Goal: Information Seeking & Learning: Learn about a topic

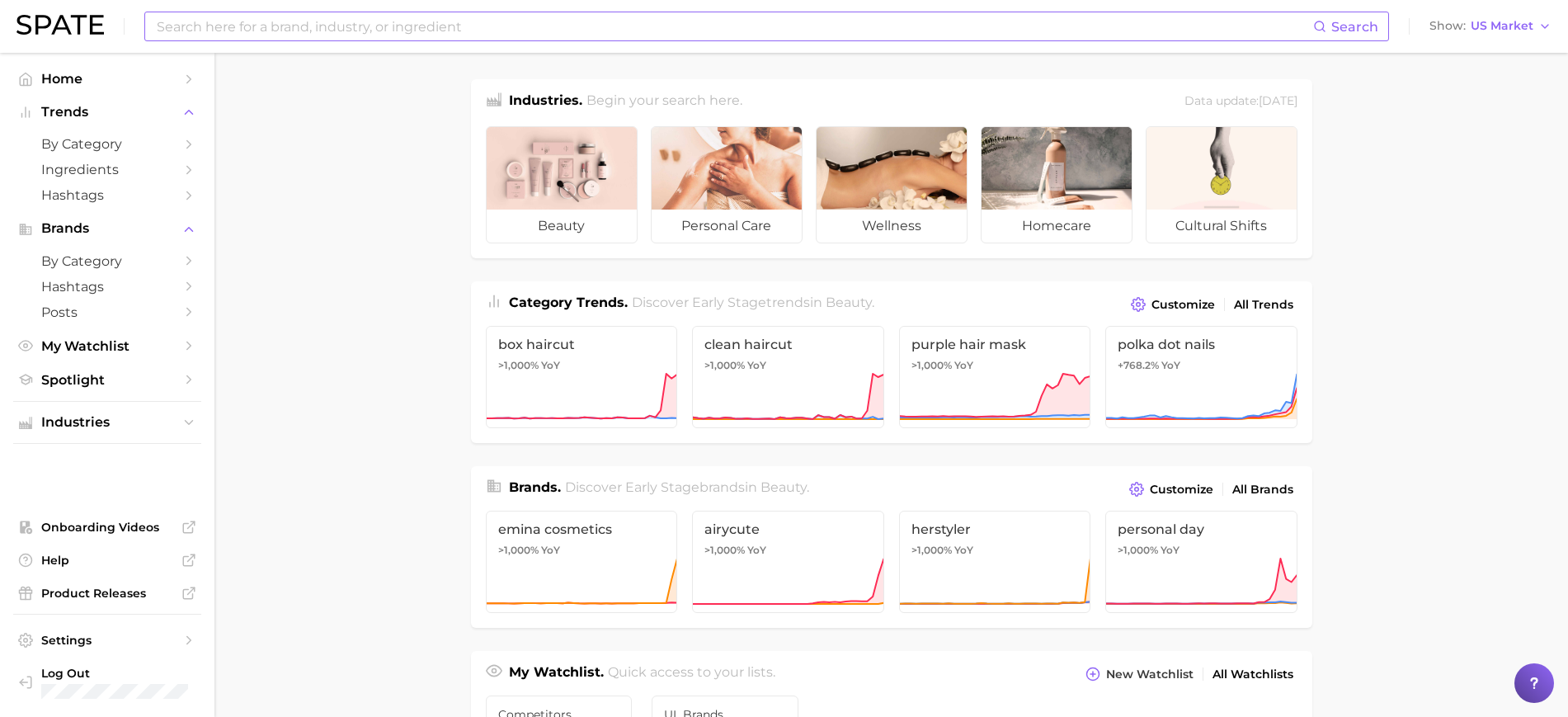
click at [460, 23] on input at bounding box center [734, 27] width 1158 height 28
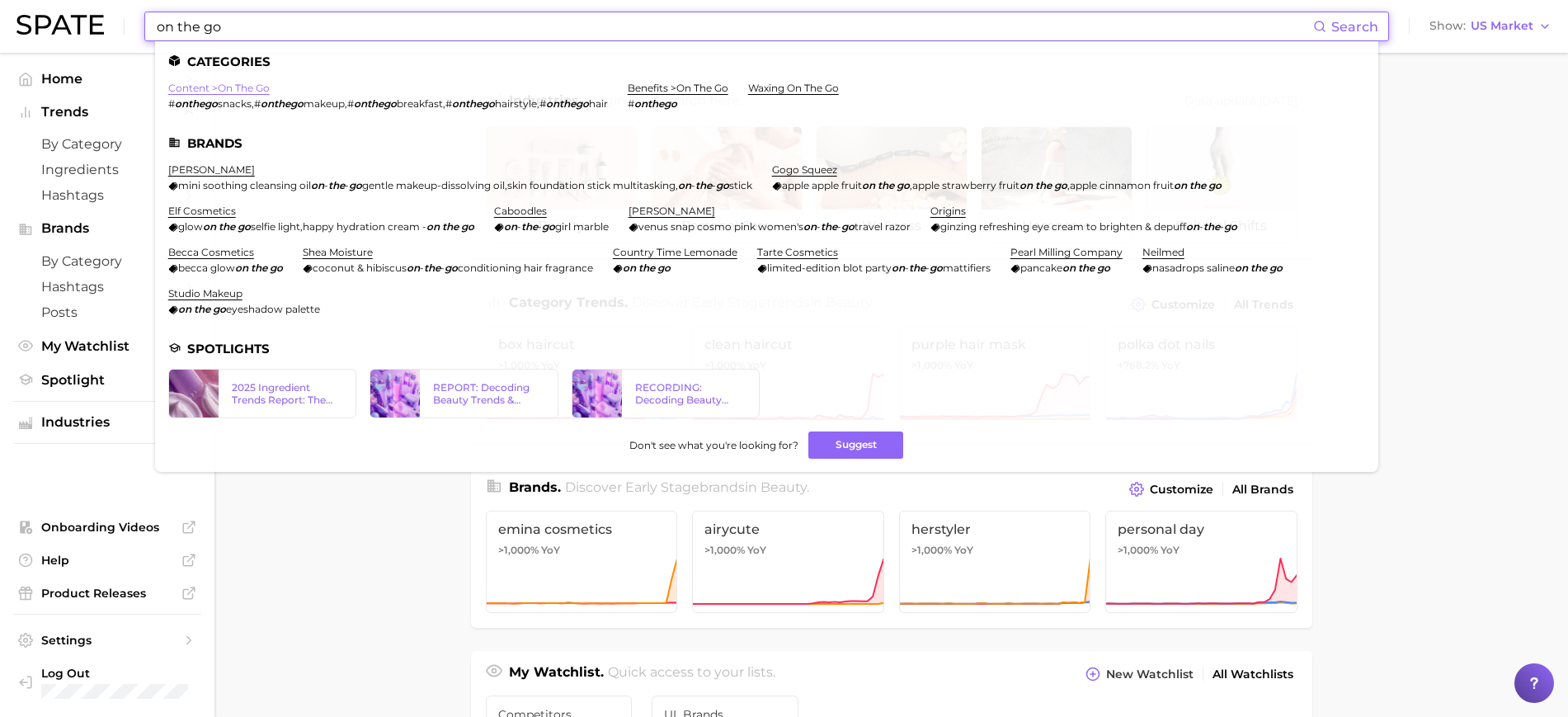
type input "on the go"
click at [237, 91] on link "content > on the go" at bounding box center [219, 88] width 102 height 13
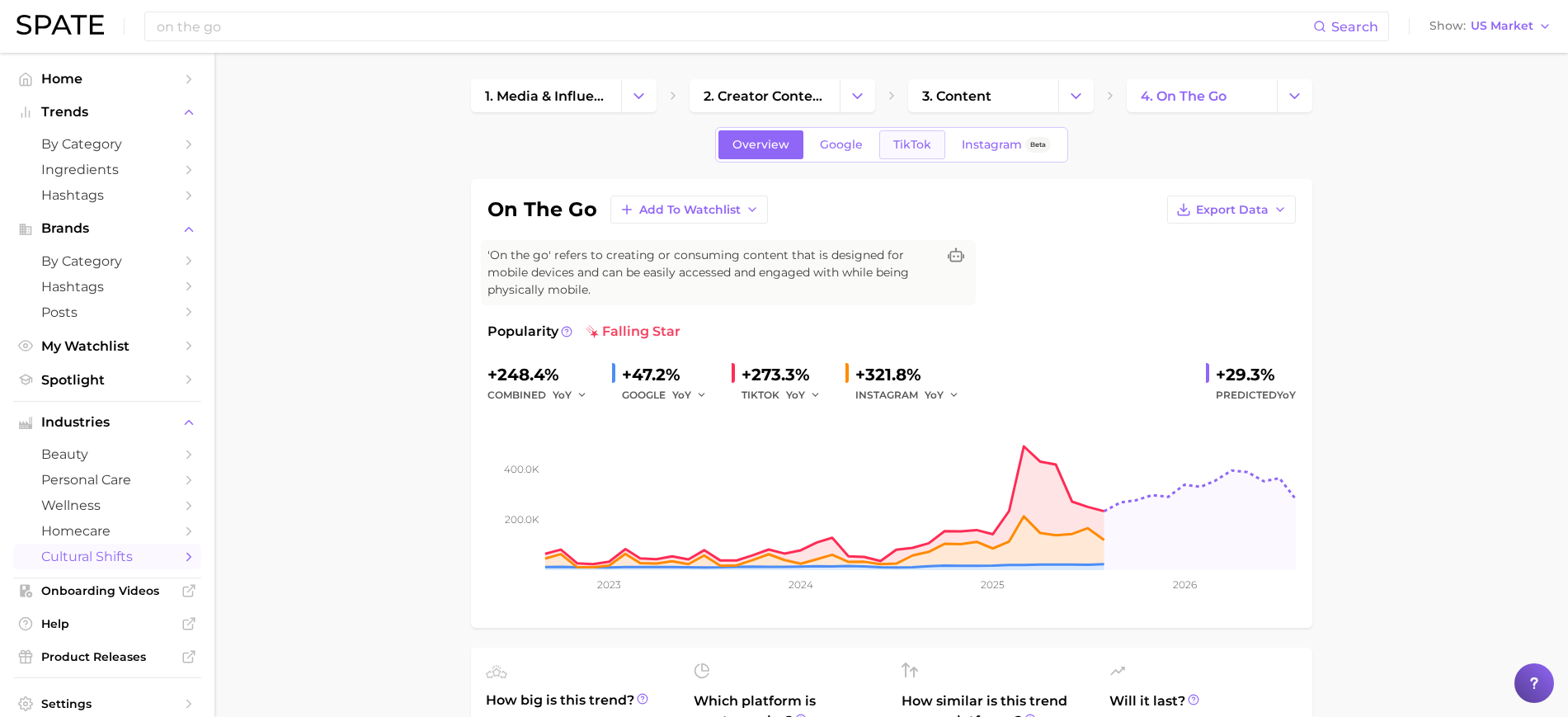
click at [906, 153] on link "TikTok" at bounding box center [912, 144] width 66 height 29
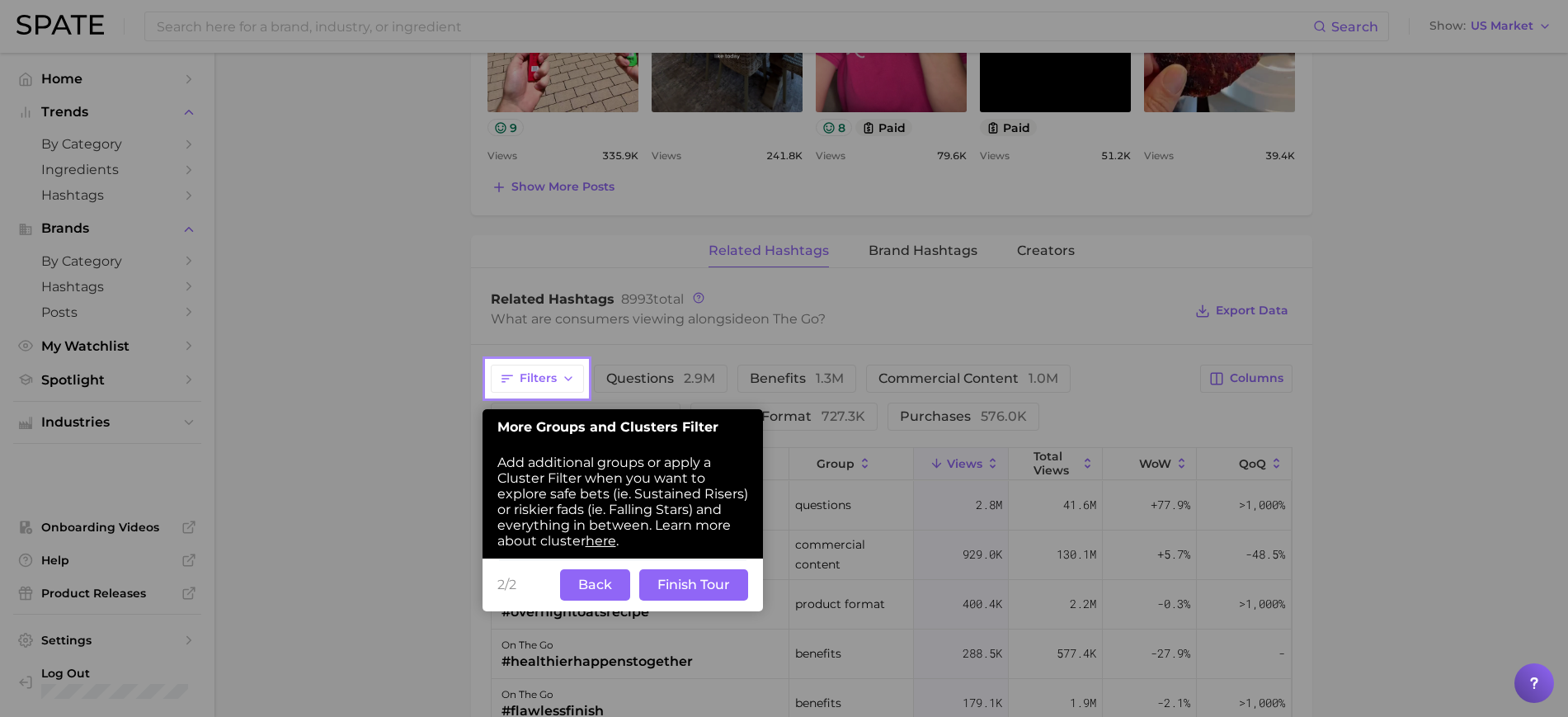
scroll to position [1147, 0]
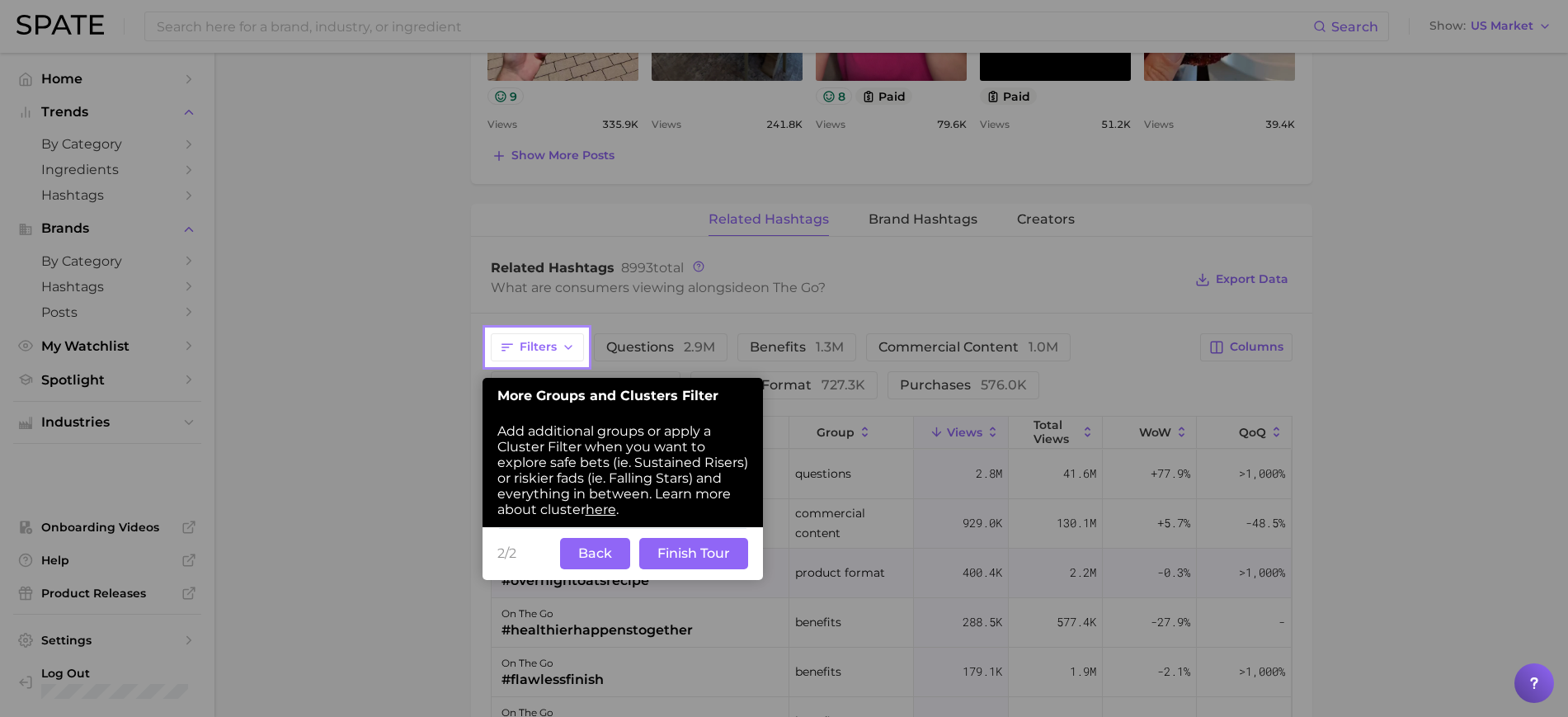
click at [661, 559] on button "Finish Tour" at bounding box center [694, 554] width 109 height 32
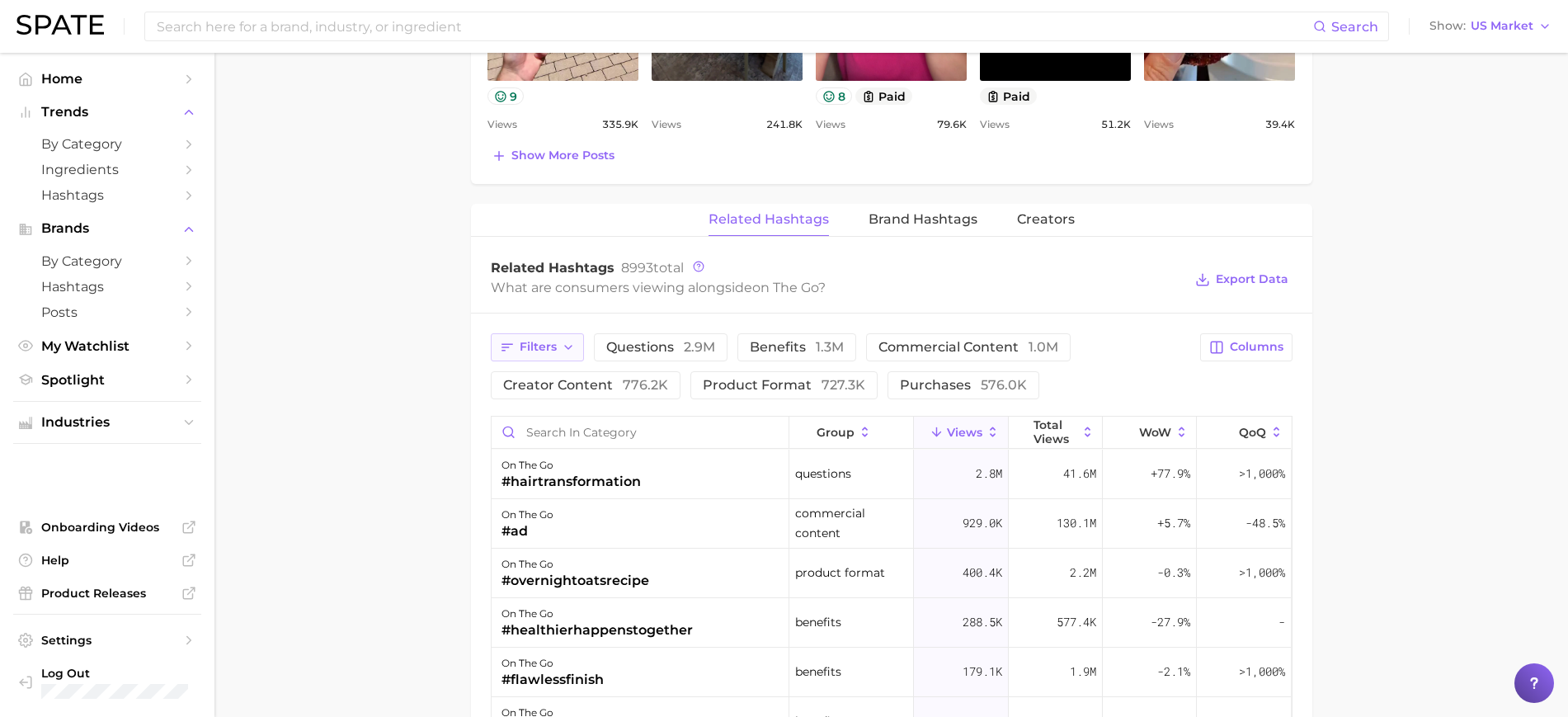
click at [546, 357] on button "Filters" at bounding box center [537, 348] width 93 height 28
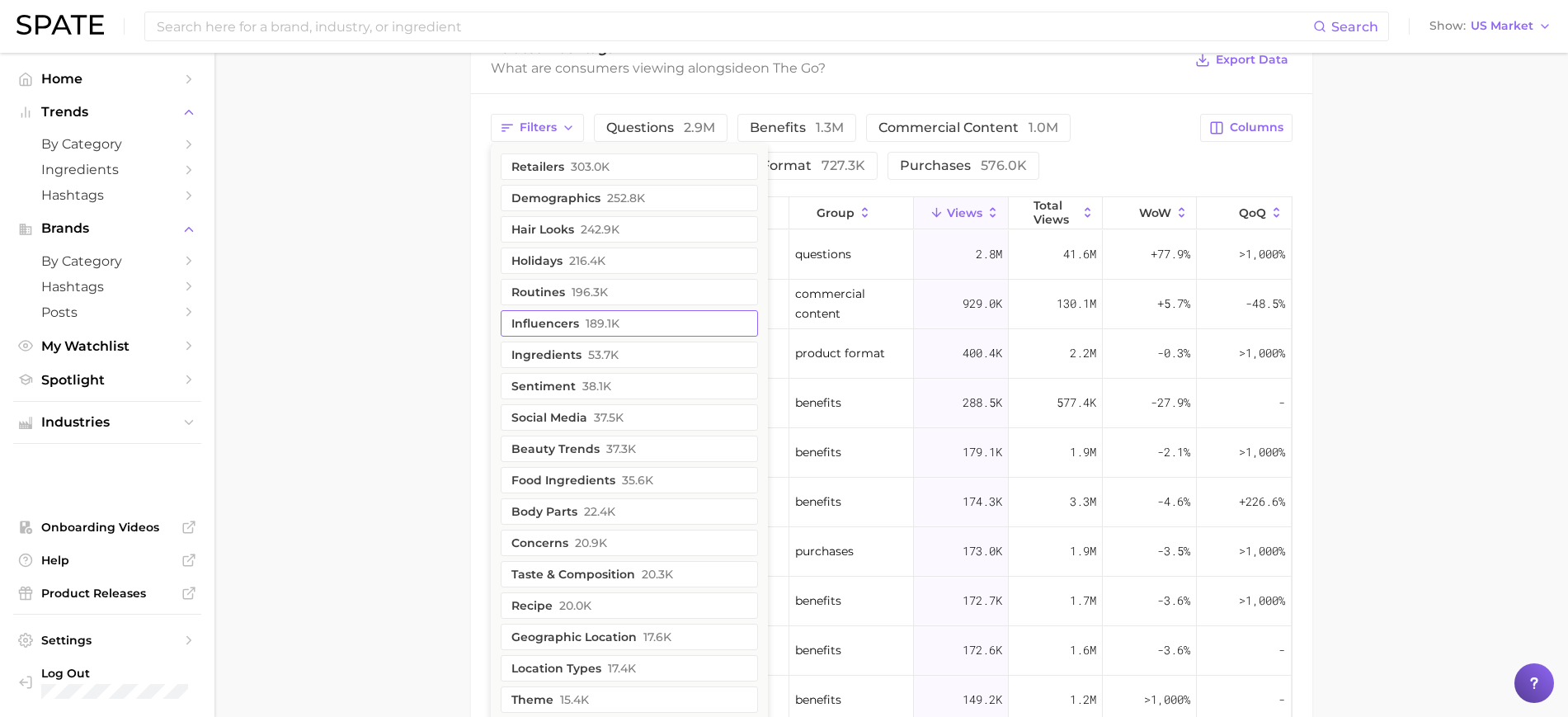
scroll to position [1326, 0]
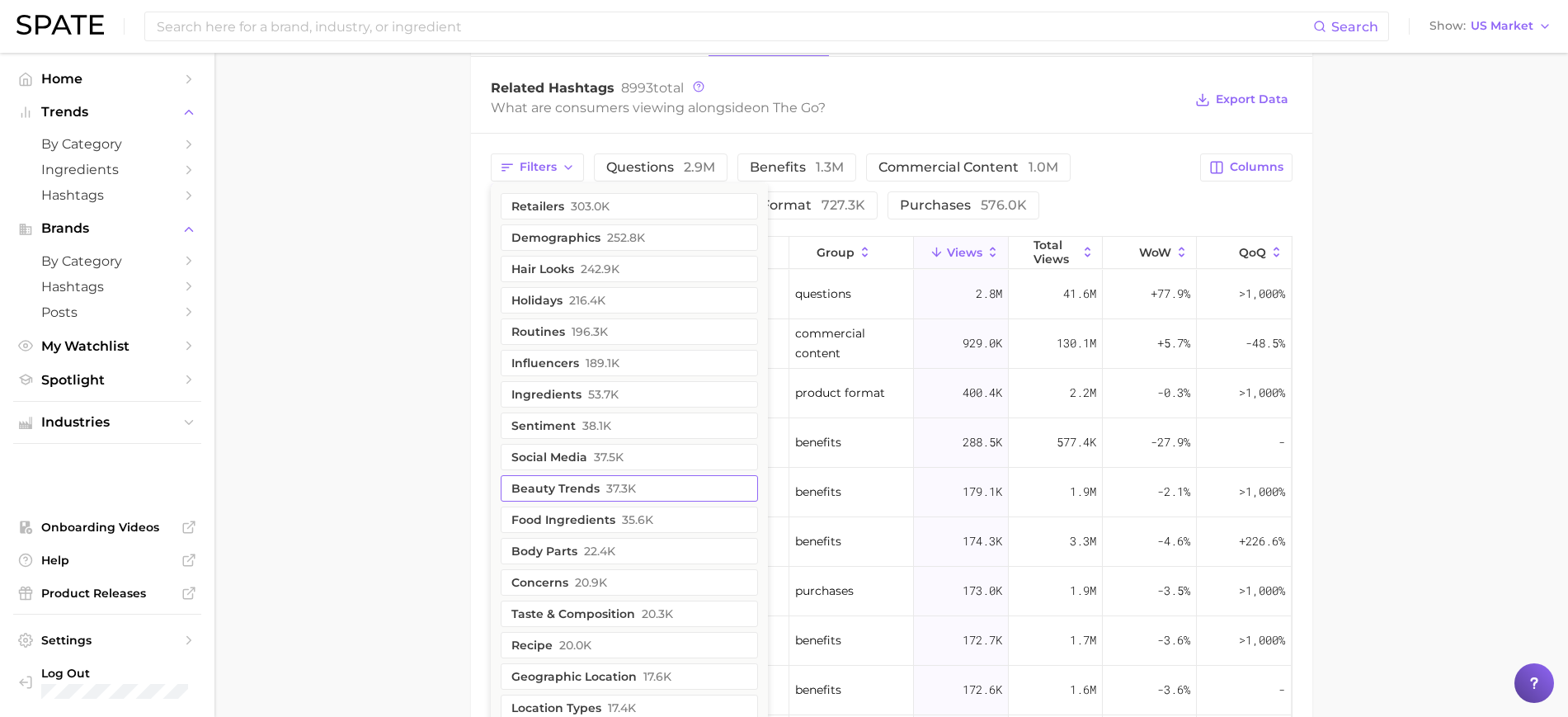
click at [643, 489] on button "beauty trends 37.3k" at bounding box center [629, 489] width 258 height 27
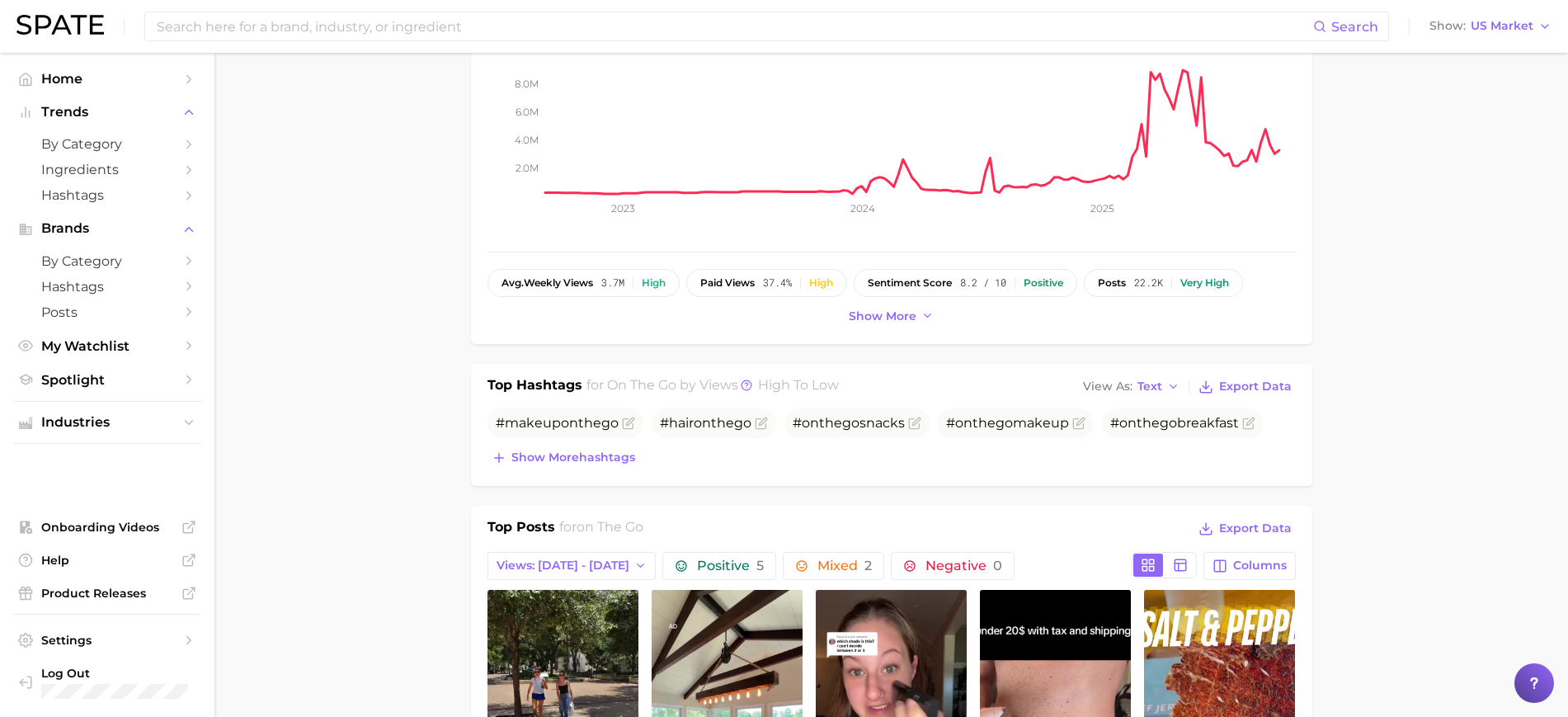
scroll to position [325, 0]
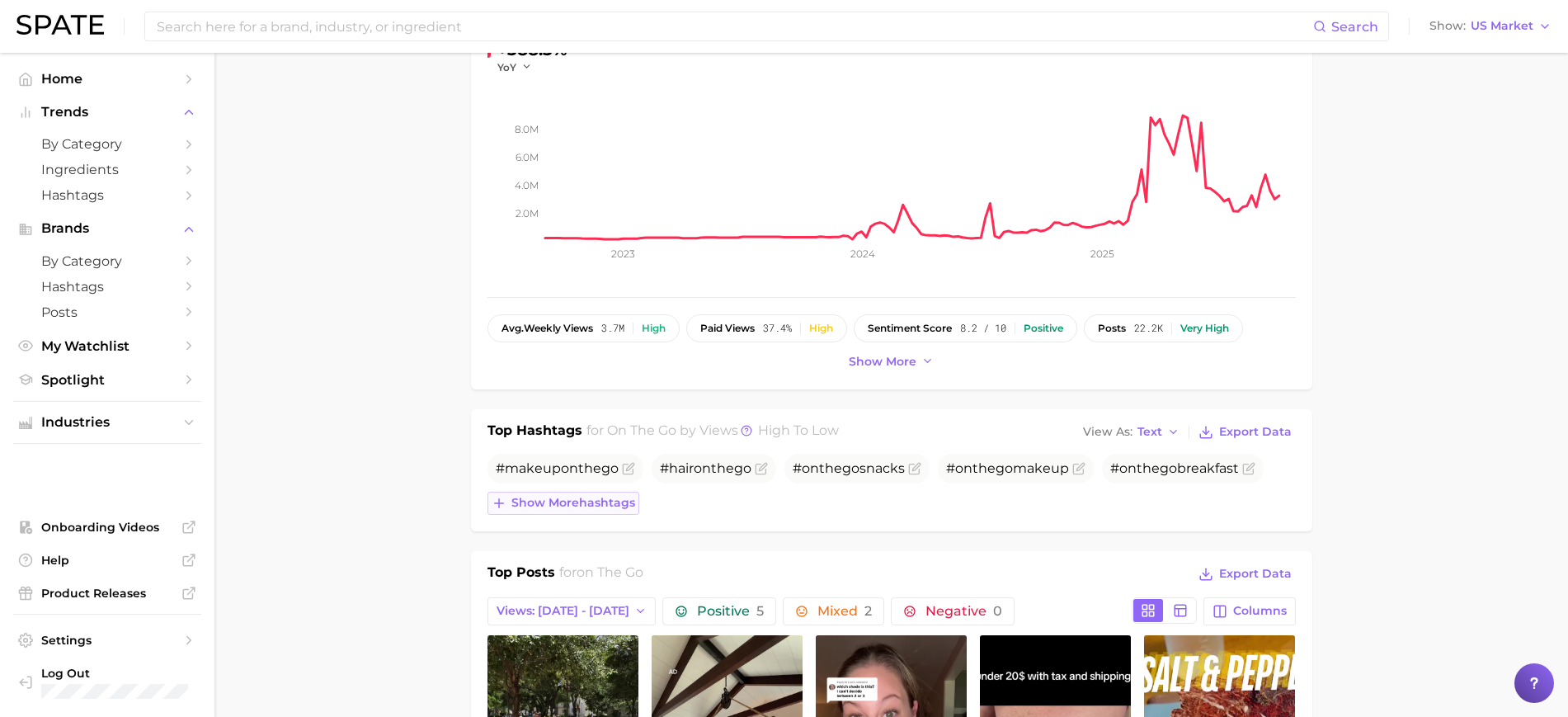
click at [605, 499] on span "Show more hashtags" at bounding box center [573, 502] width 123 height 14
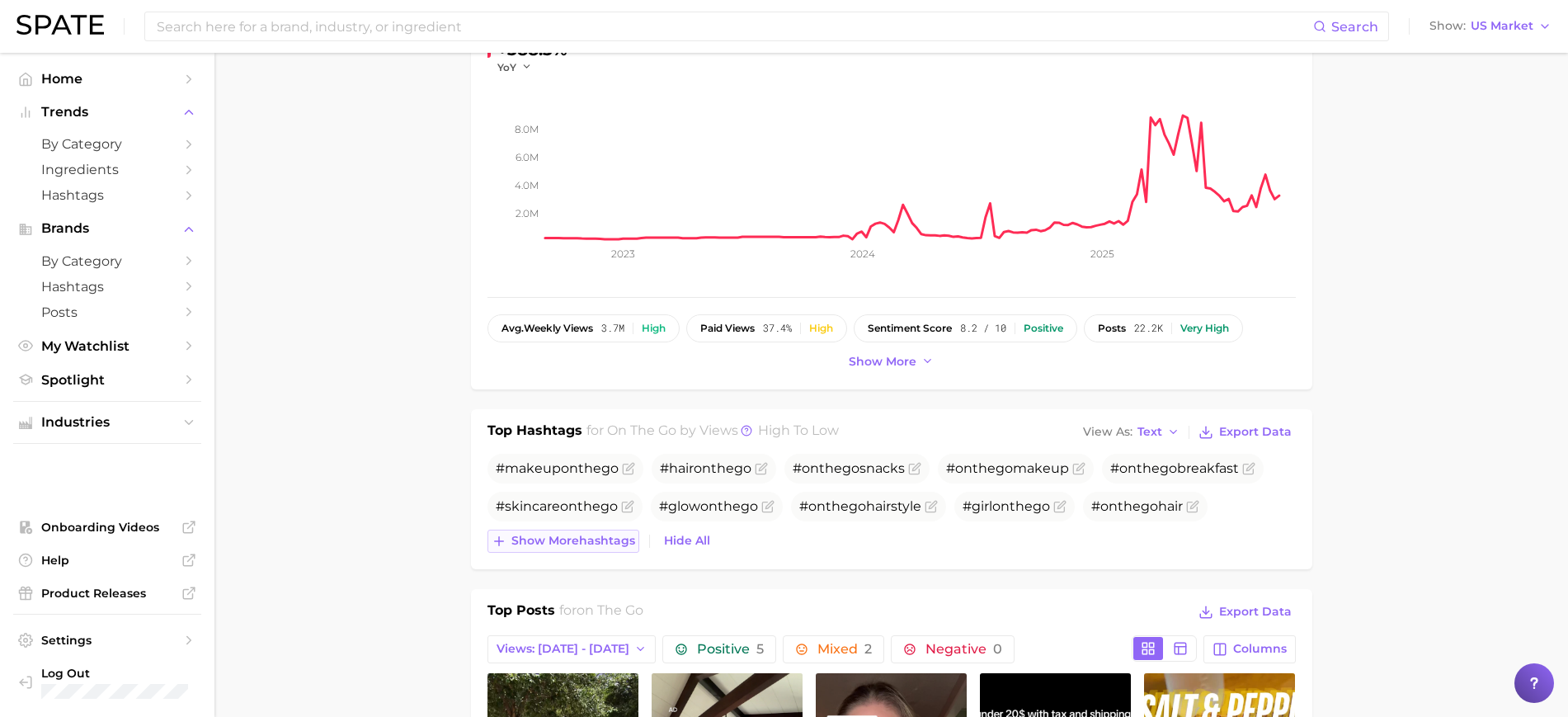
click at [608, 537] on span "Show more hashtags" at bounding box center [573, 540] width 123 height 14
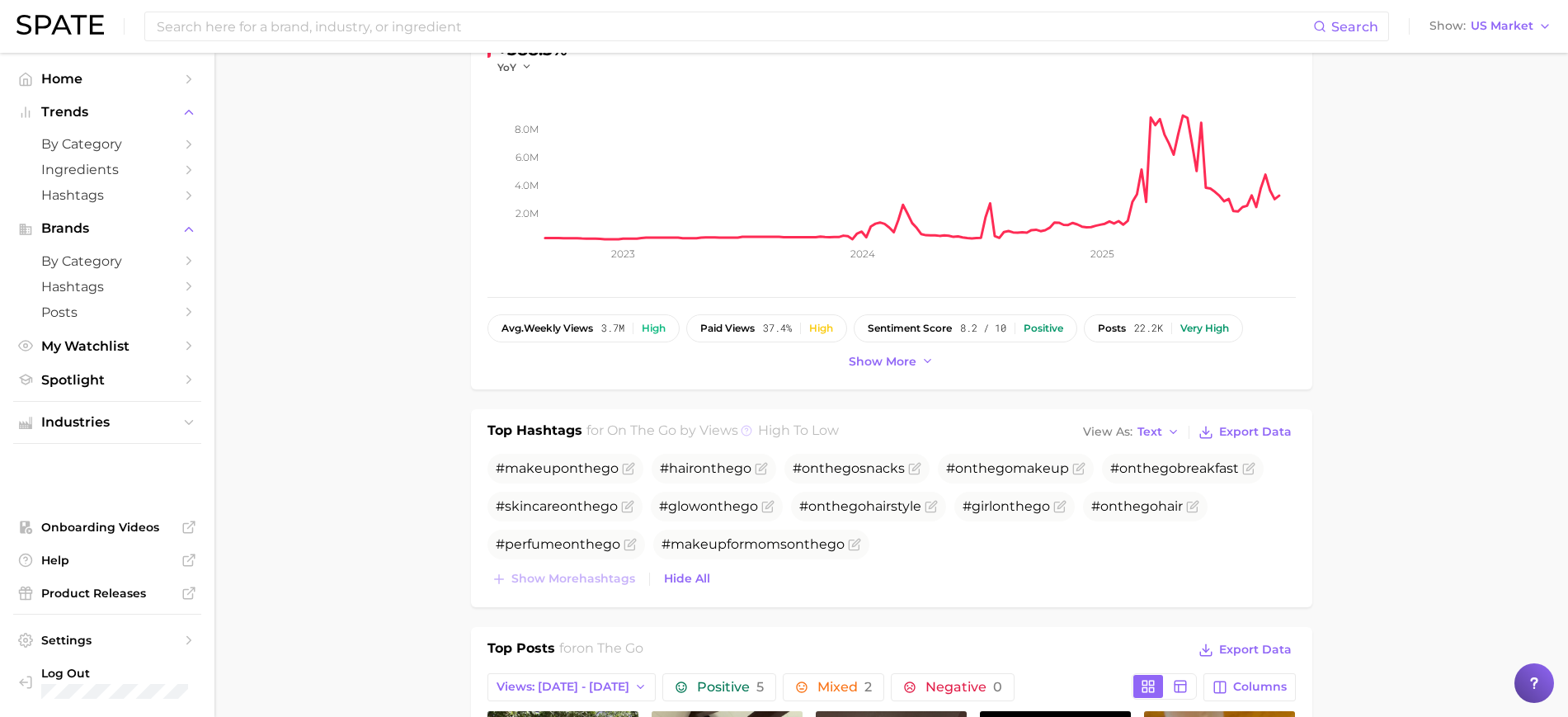
click at [750, 426] on circle at bounding box center [746, 430] width 10 height 10
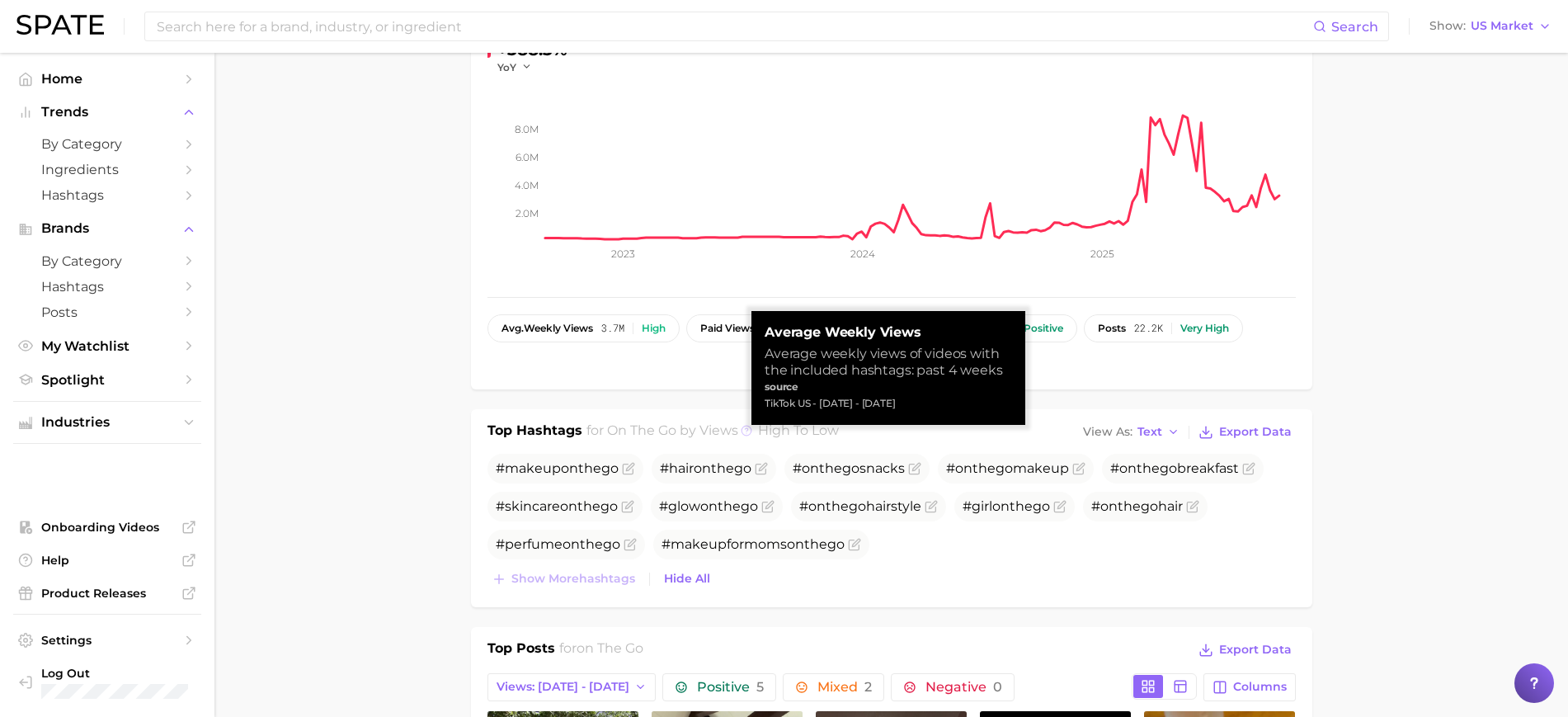
click at [750, 426] on circle at bounding box center [746, 430] width 10 height 10
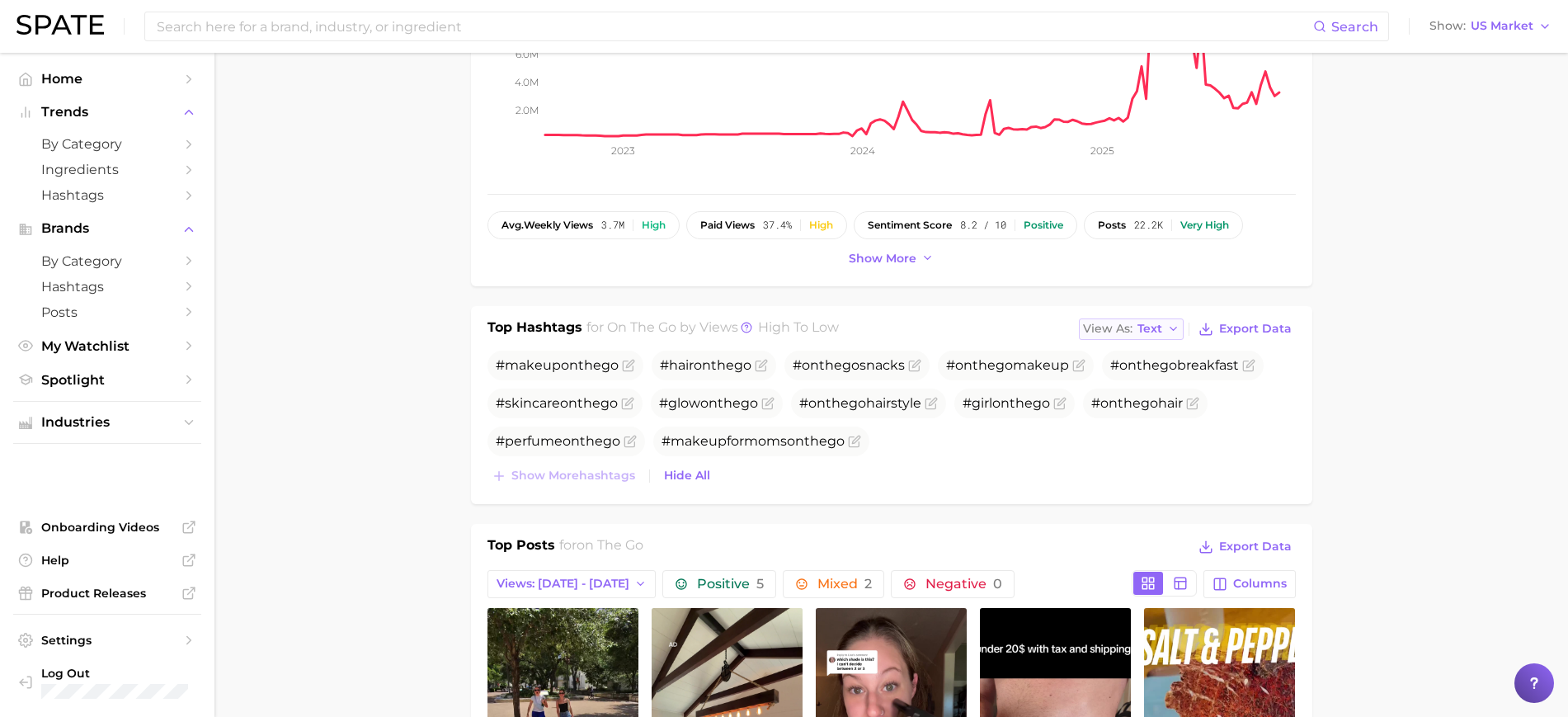
click at [1157, 324] on span "Text" at bounding box center [1150, 328] width 25 height 9
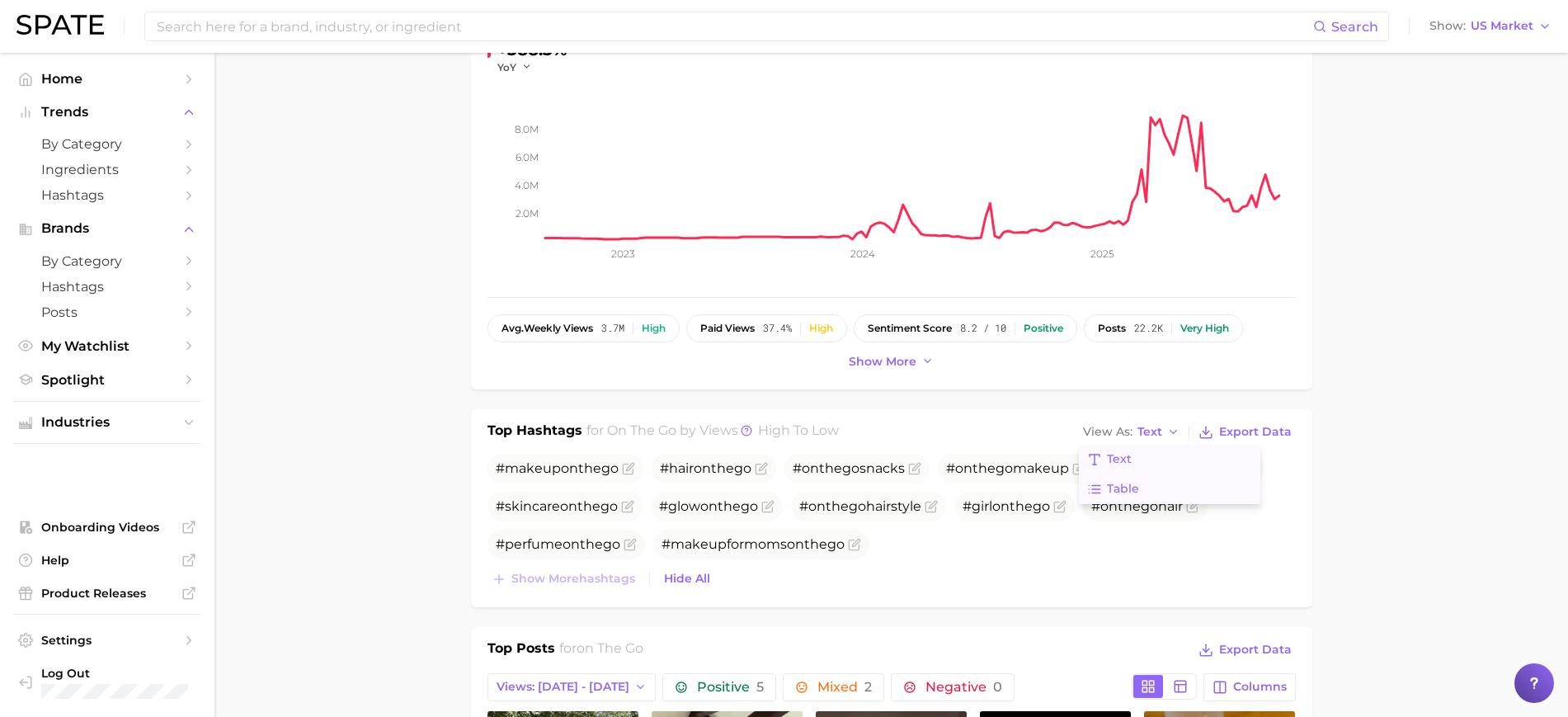
click at [1160, 481] on button "Table" at bounding box center [1170, 489] width 182 height 30
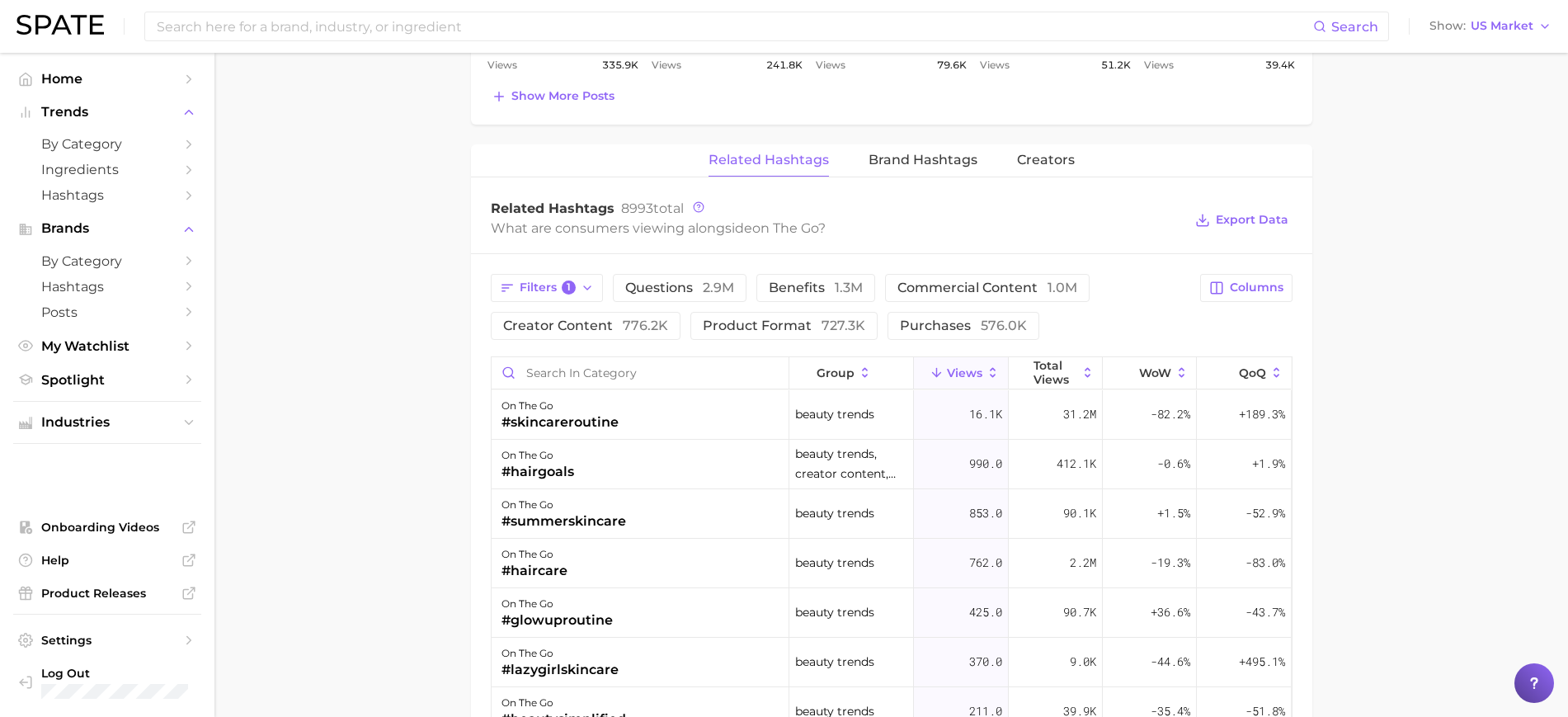
scroll to position [1486, 0]
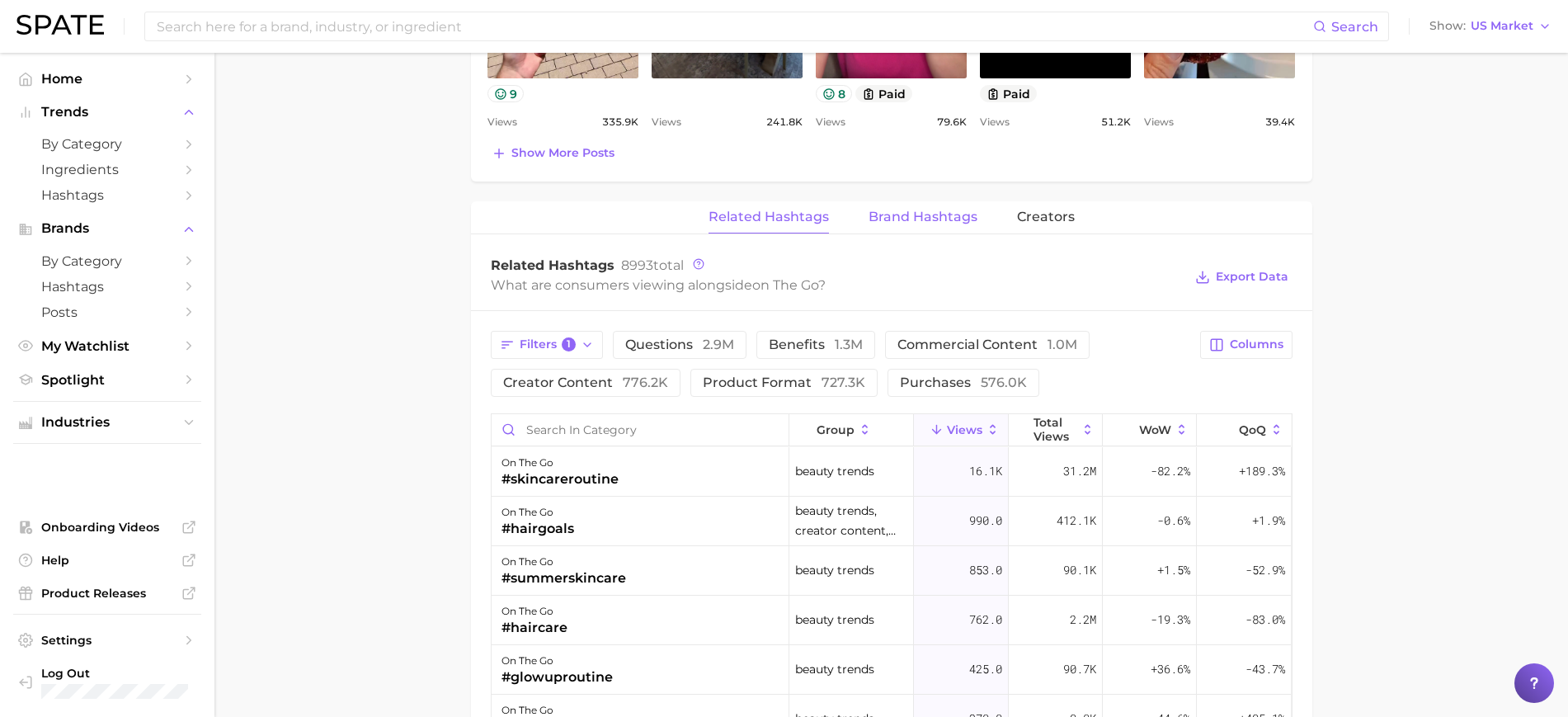
click at [895, 209] on span "Brand Hashtags" at bounding box center [922, 217] width 109 height 15
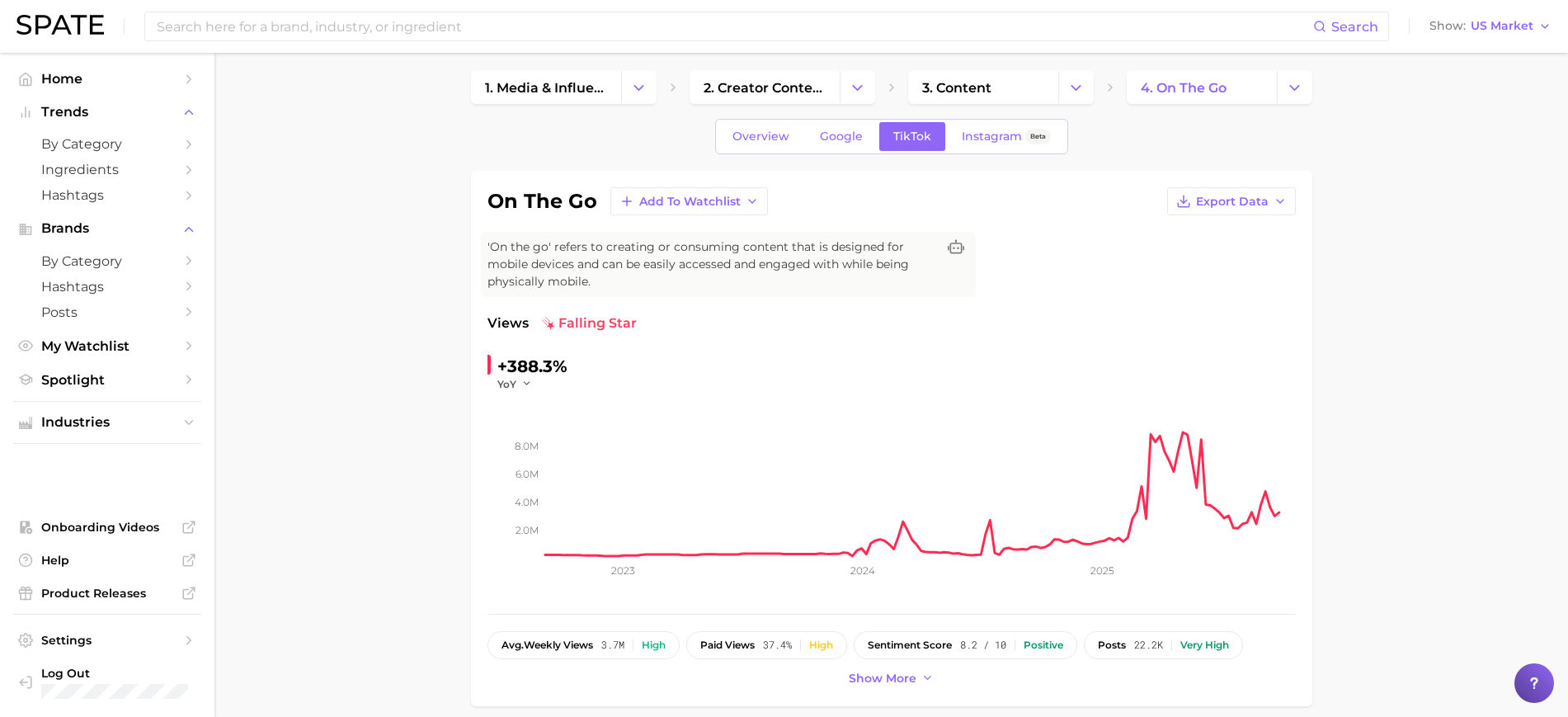
scroll to position [0, 0]
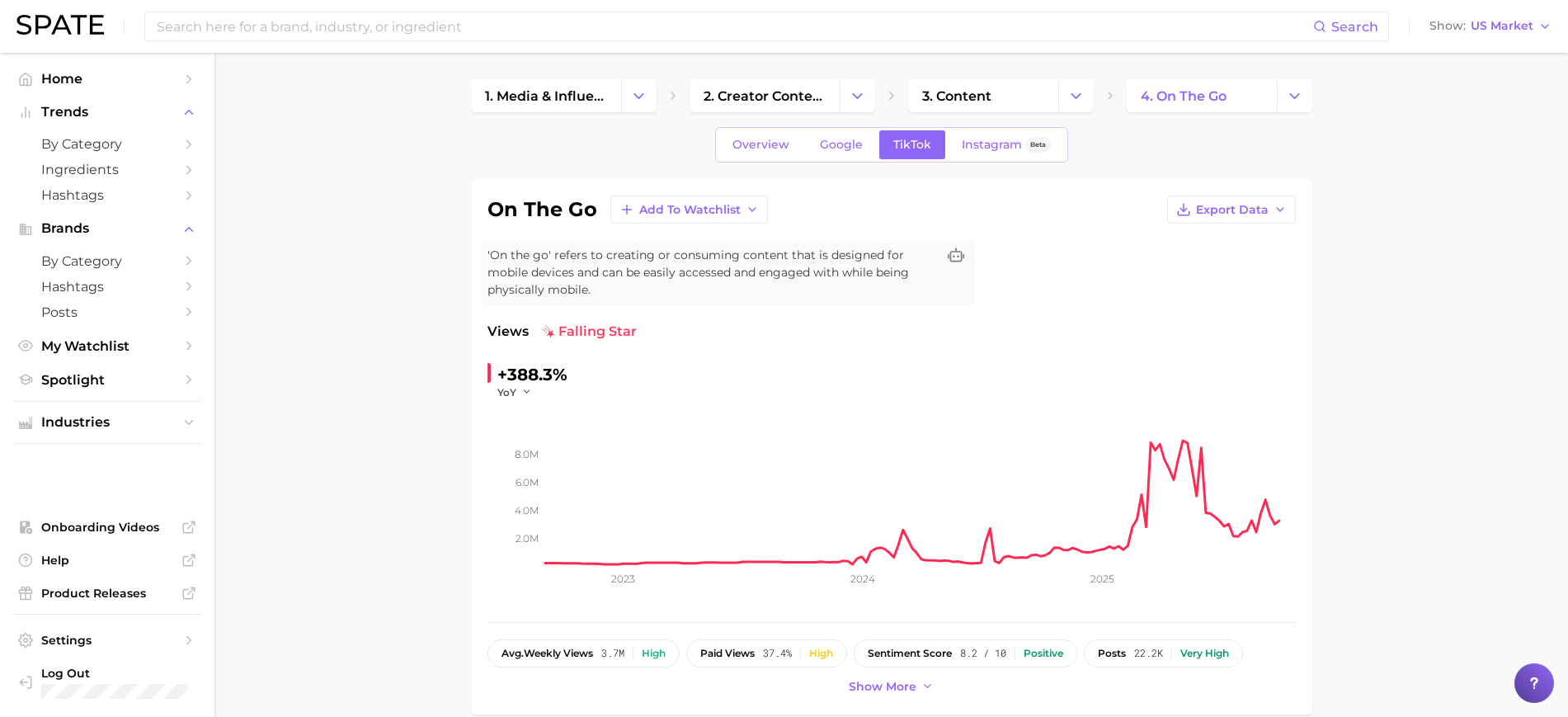
click at [852, 128] on div "Overview Google TikTok Instagram Beta" at bounding box center [892, 144] width 353 height 36
click at [854, 143] on span "Google" at bounding box center [841, 144] width 43 height 14
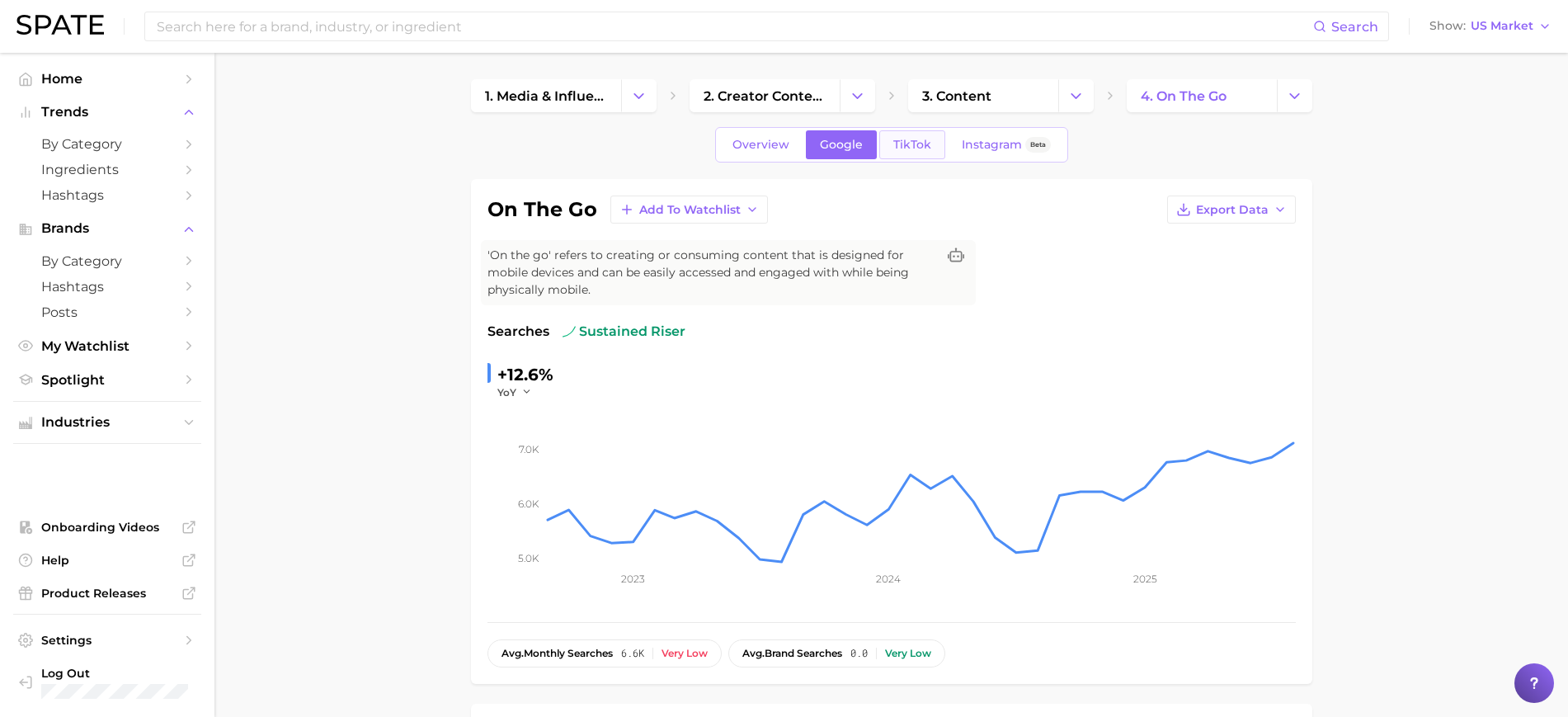
click at [916, 146] on span "TikTok" at bounding box center [912, 144] width 38 height 14
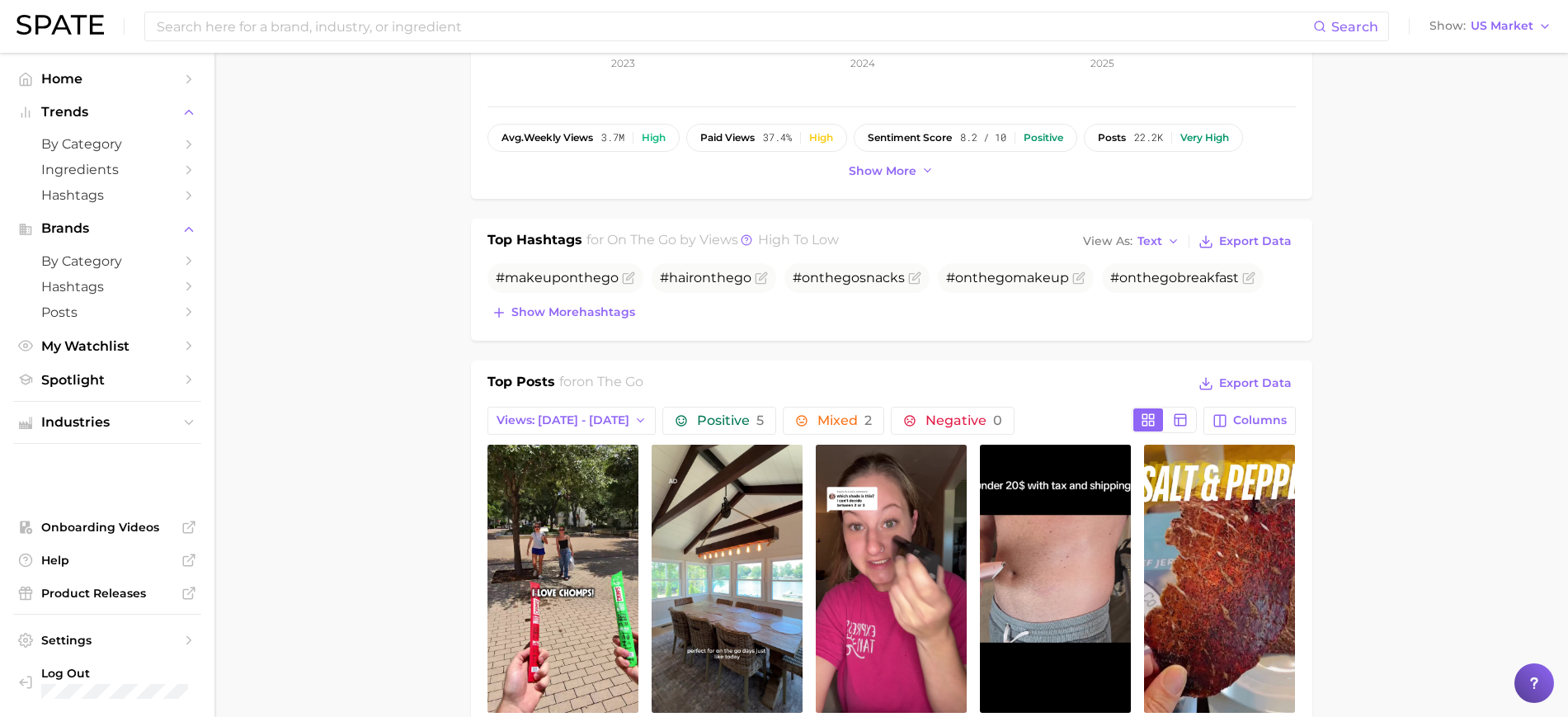
scroll to position [413, 0]
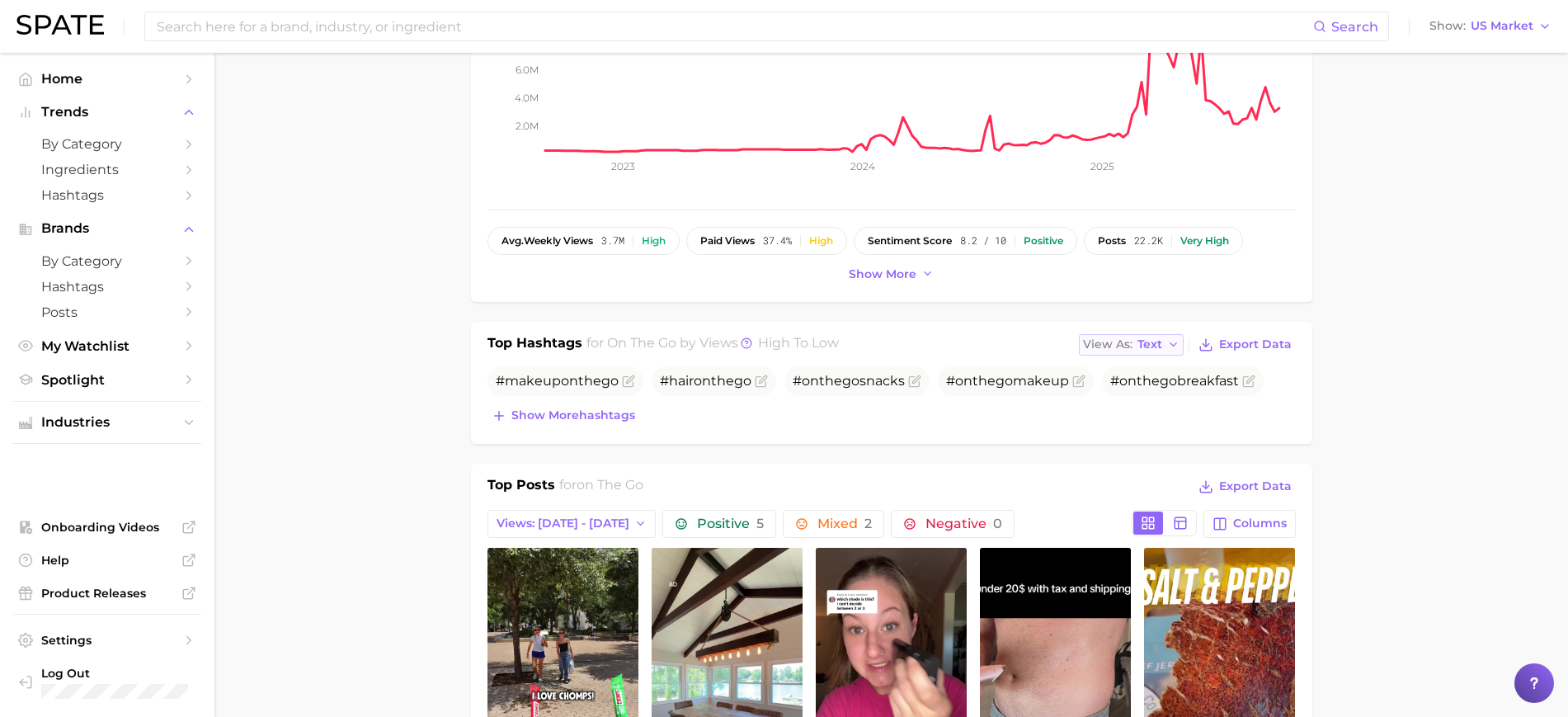
click at [1144, 345] on span "Text" at bounding box center [1150, 343] width 25 height 9
click at [1162, 394] on button "Table" at bounding box center [1170, 402] width 182 height 30
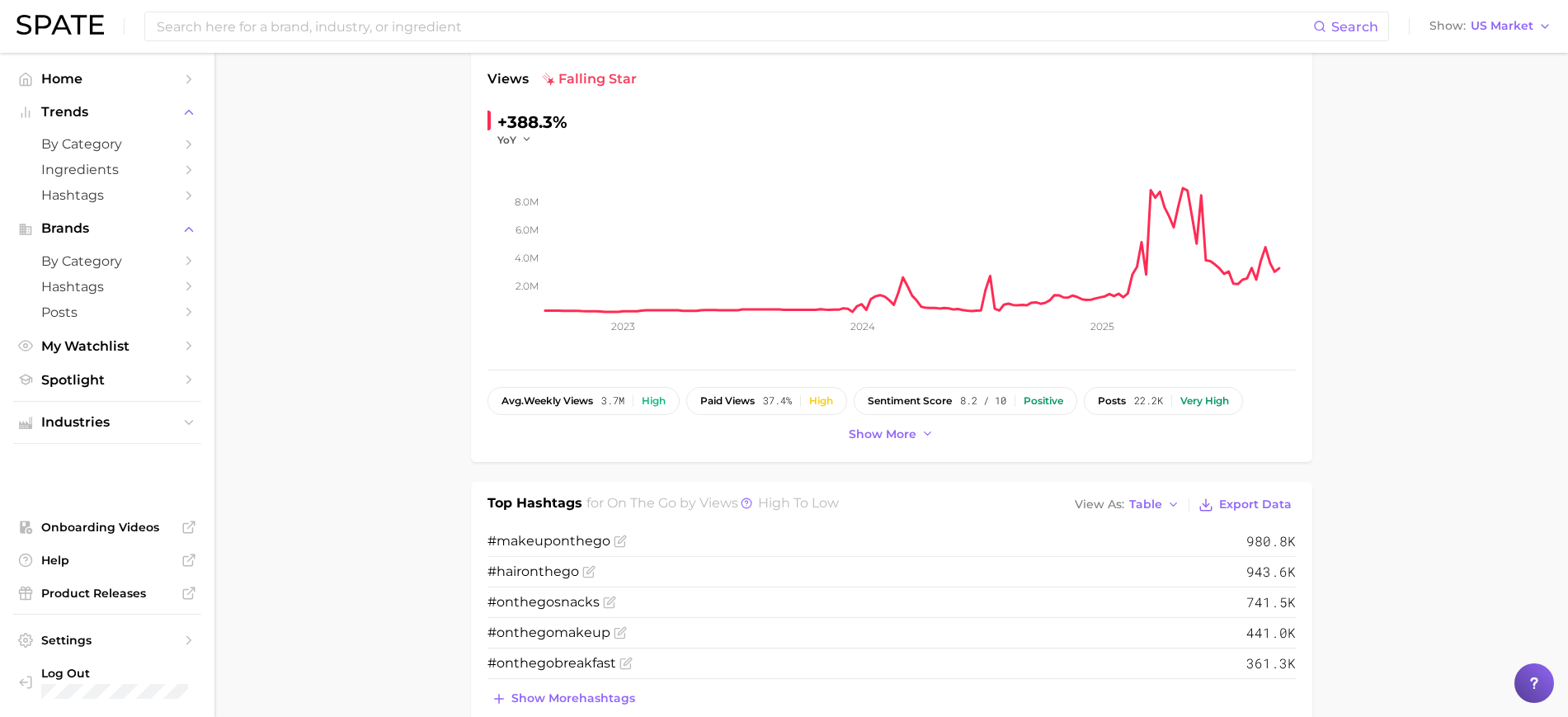
scroll to position [0, 0]
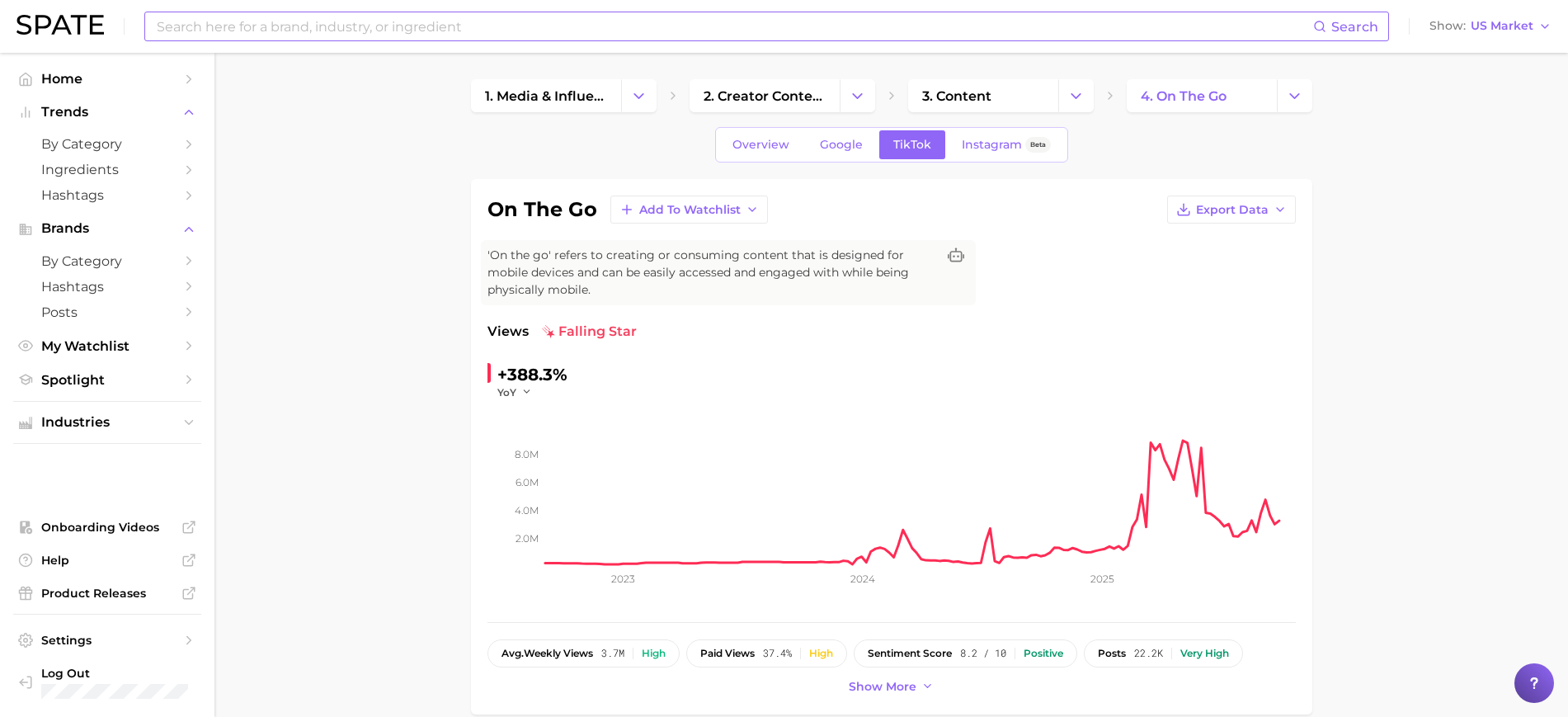
click at [376, 33] on input at bounding box center [734, 27] width 1158 height 28
type input "s"
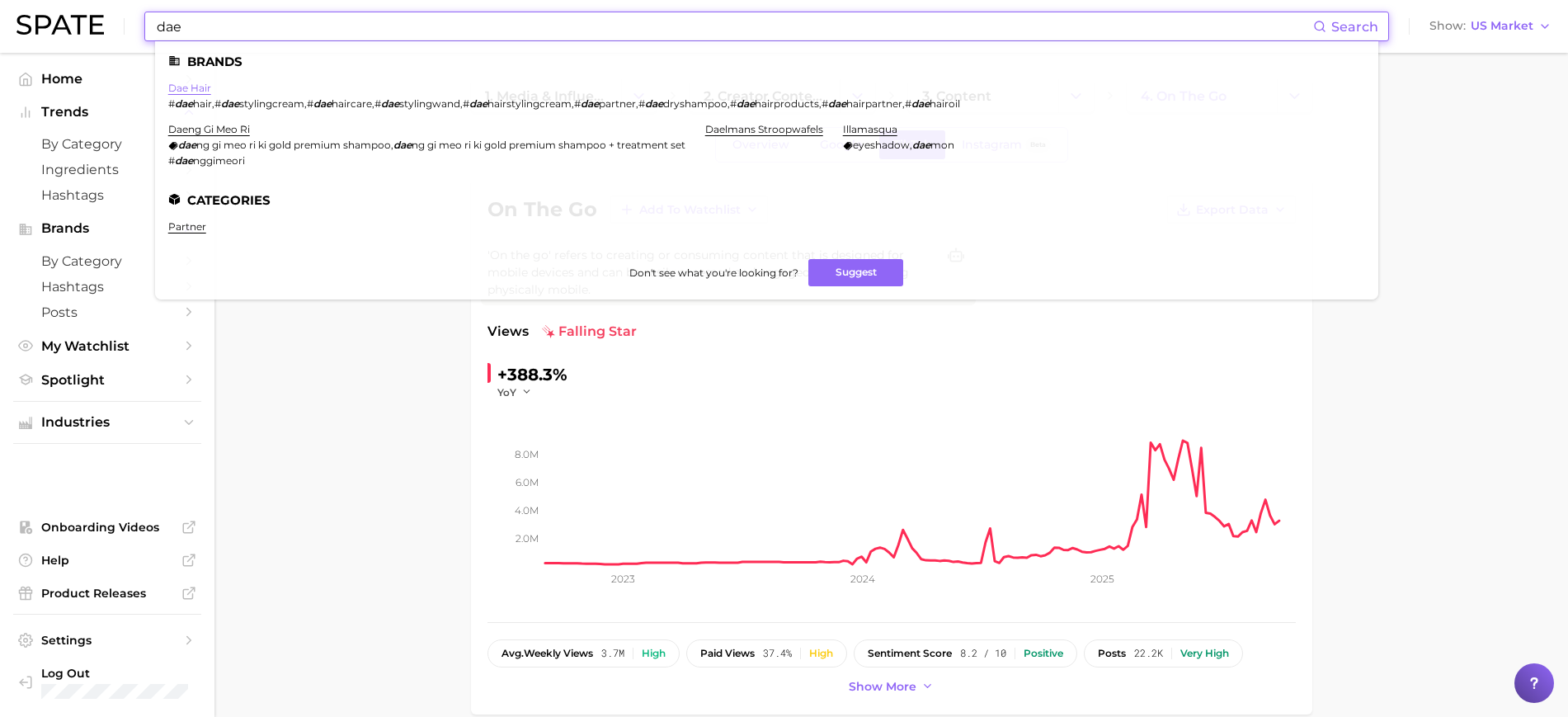
type input "dae"
click at [200, 86] on link "dae hair" at bounding box center [189, 88] width 43 height 13
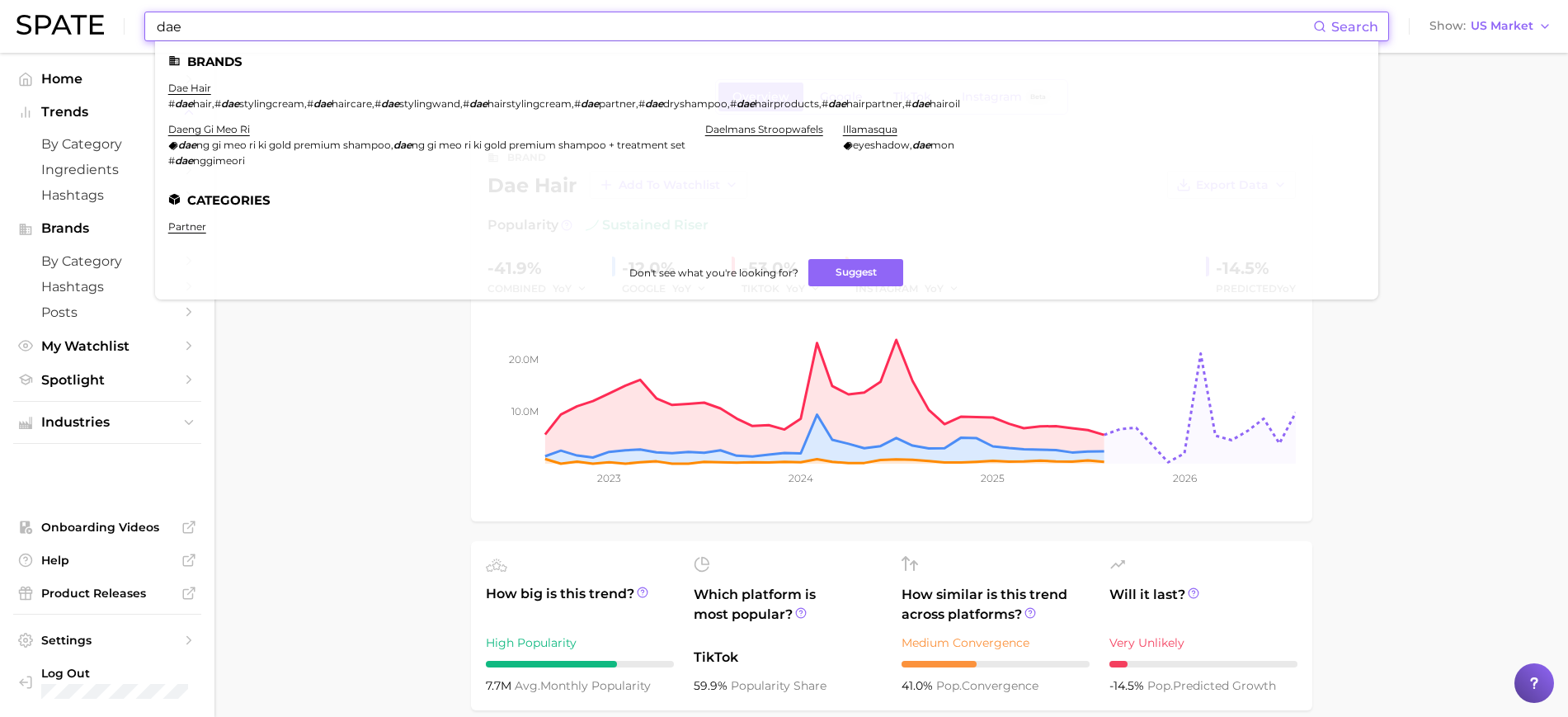
drag, startPoint x: 366, startPoint y: 26, endPoint x: 0, endPoint y: -53, distance: 374.4
click at [0, 0] on html "dae Search Brands dae hair # dae hair , # dae stylingcream , # dae haircare , #…" at bounding box center [784, 358] width 1568 height 717
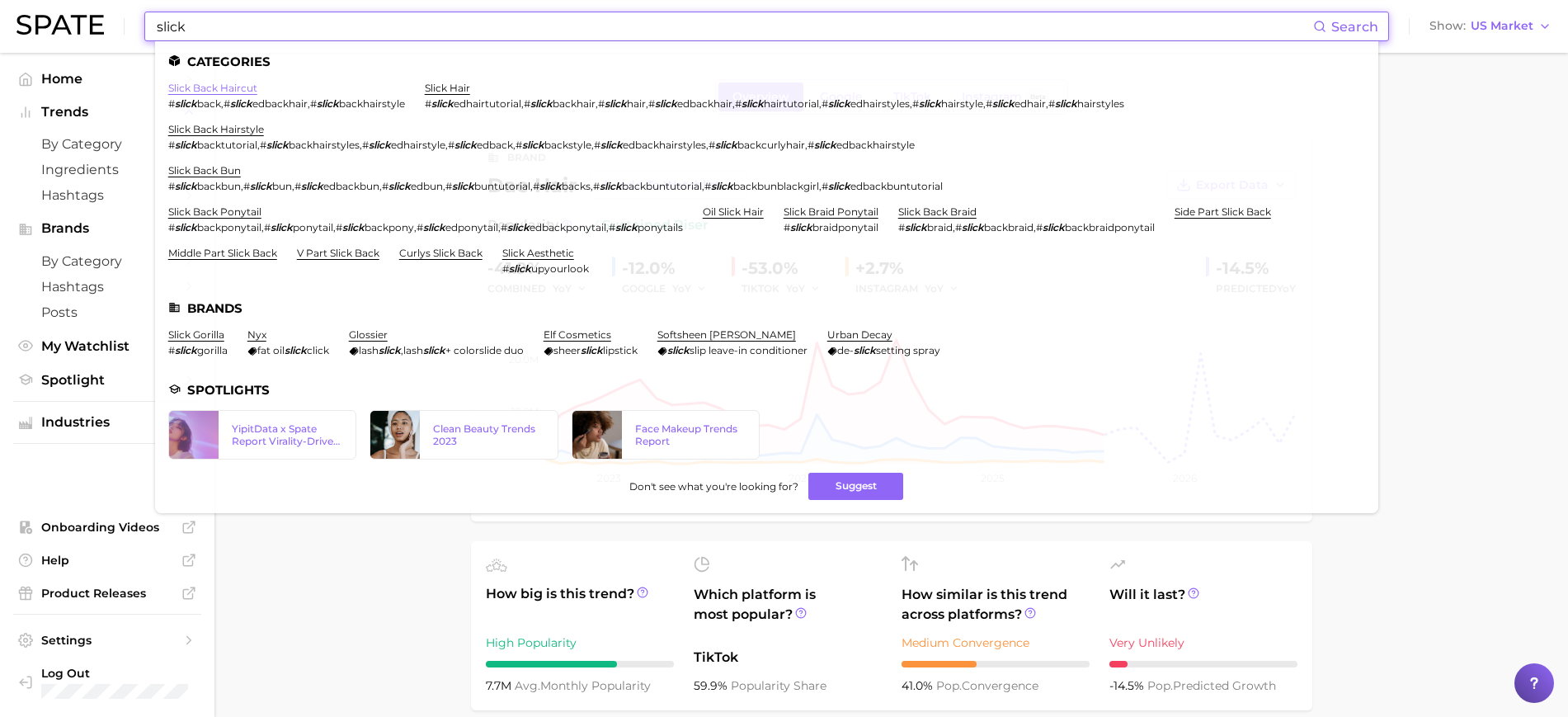
type input "slick"
click at [233, 85] on link "slick back haircut" at bounding box center [213, 88] width 89 height 13
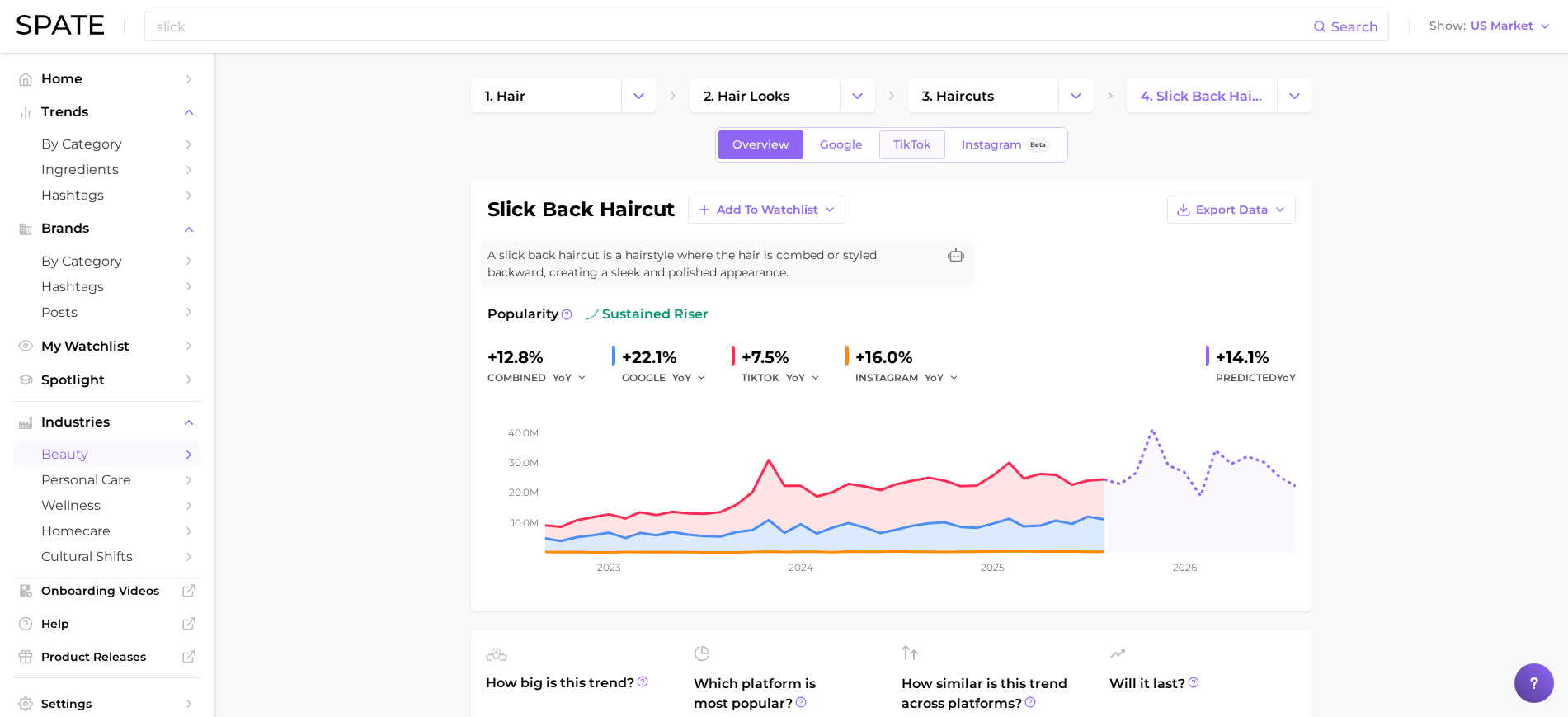
click at [896, 158] on link "TikTok" at bounding box center [912, 144] width 66 height 29
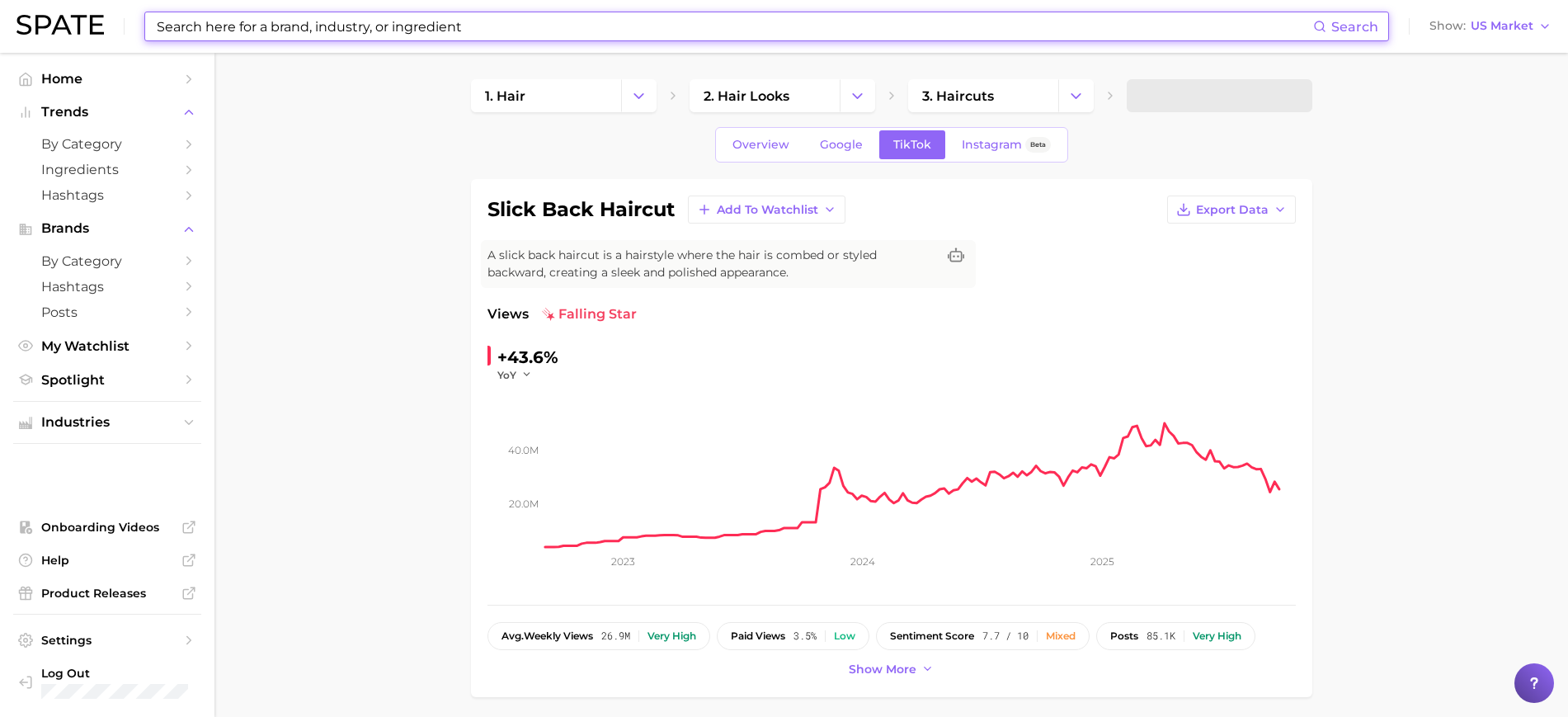
click at [289, 27] on input at bounding box center [734, 27] width 1158 height 28
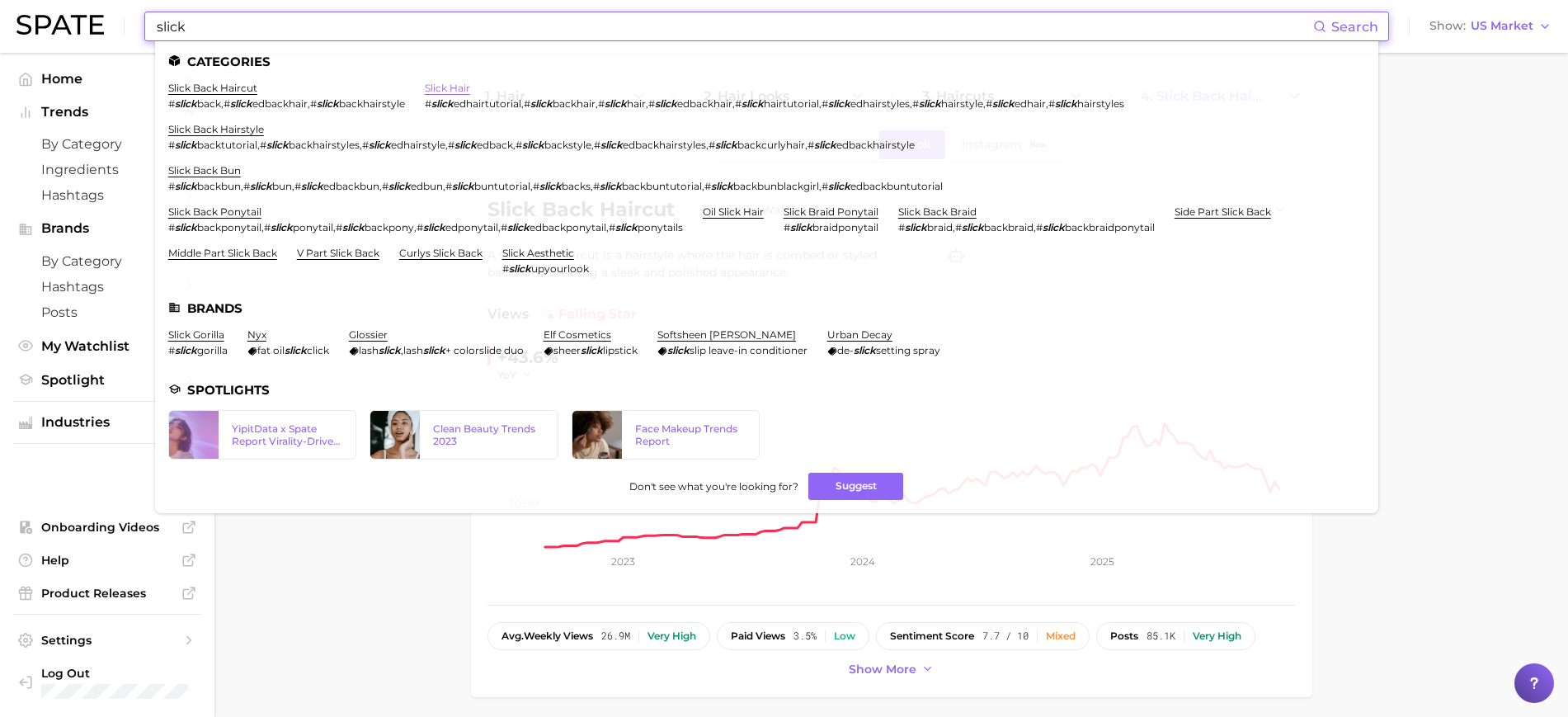
type input "slick"
click at [455, 92] on link "slick hair" at bounding box center [447, 88] width 45 height 13
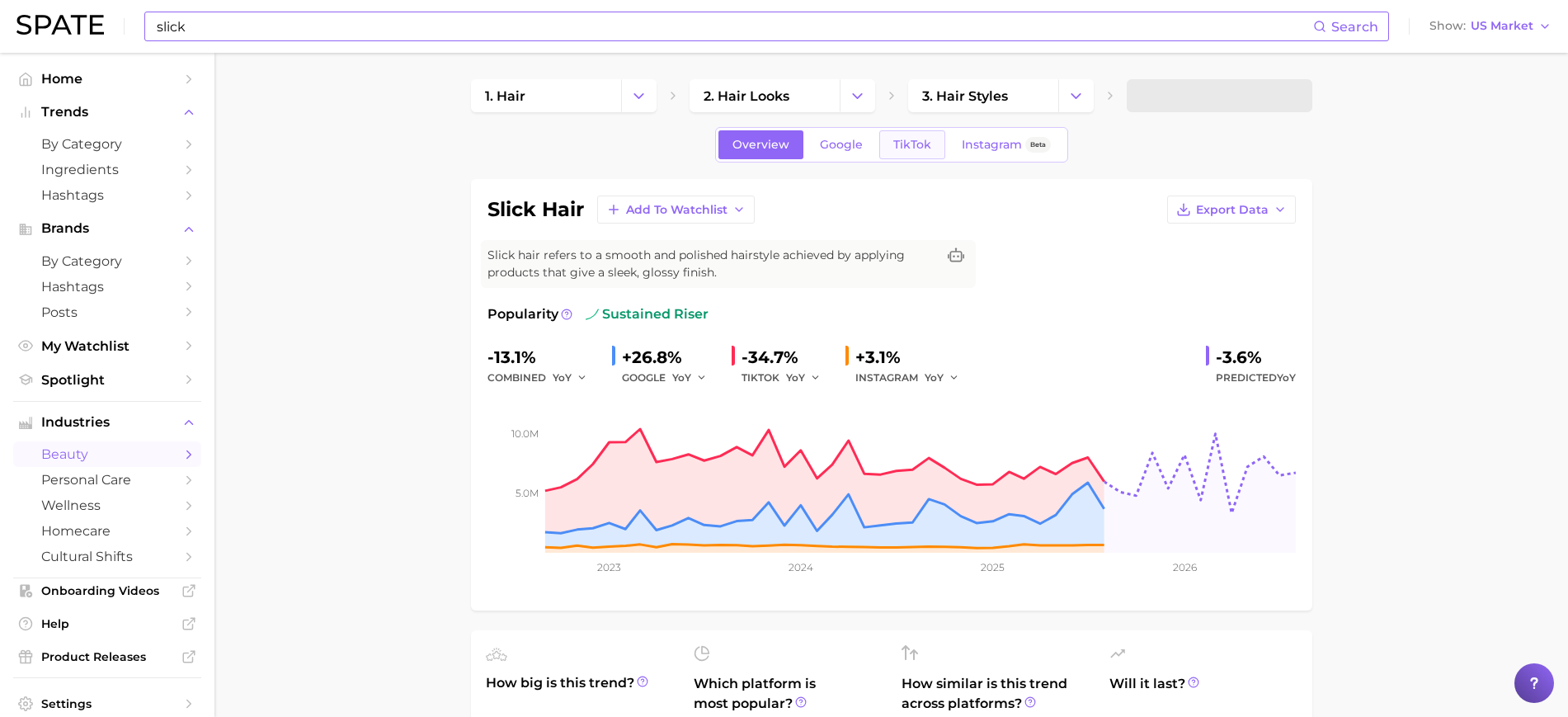
click at [907, 153] on link "TikTok" at bounding box center [912, 144] width 66 height 29
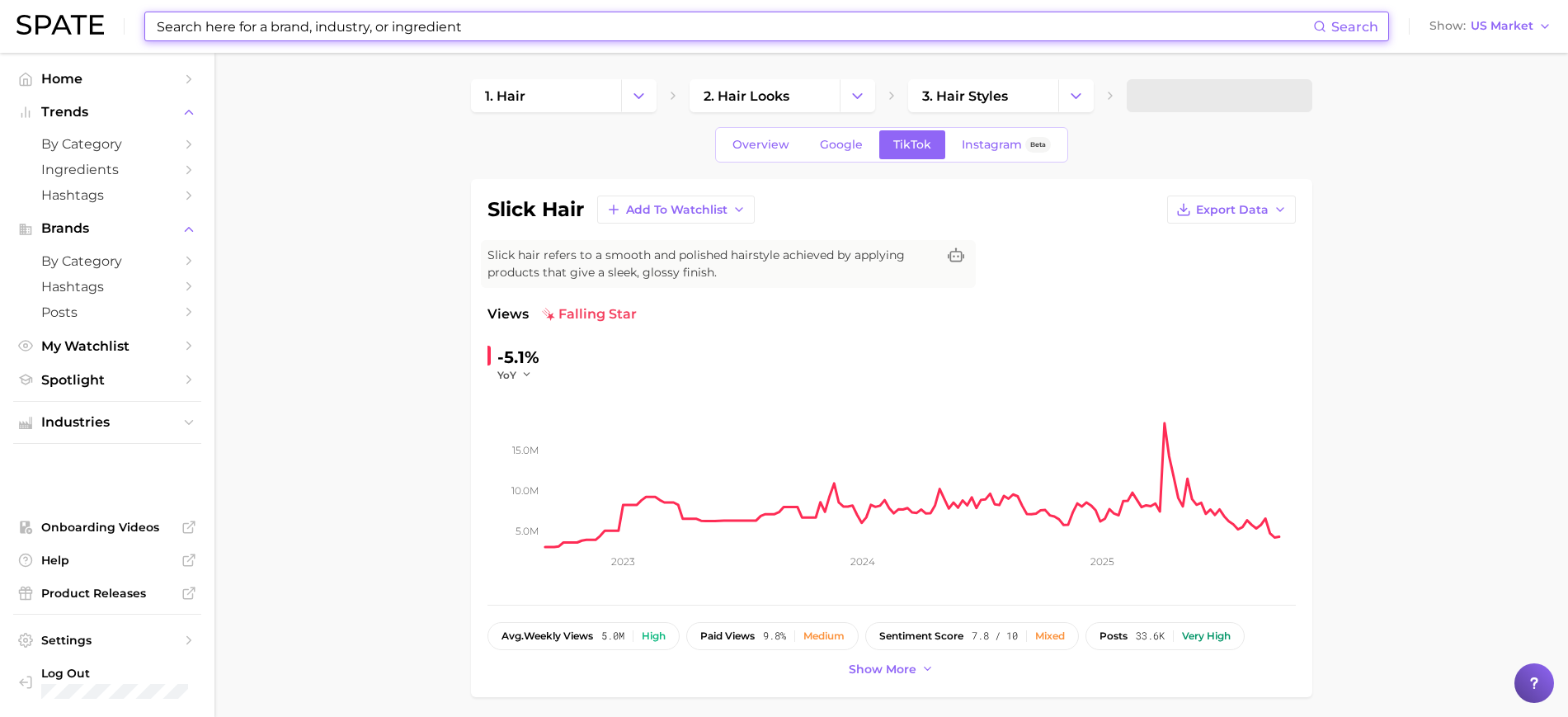
click at [437, 29] on input at bounding box center [734, 27] width 1158 height 28
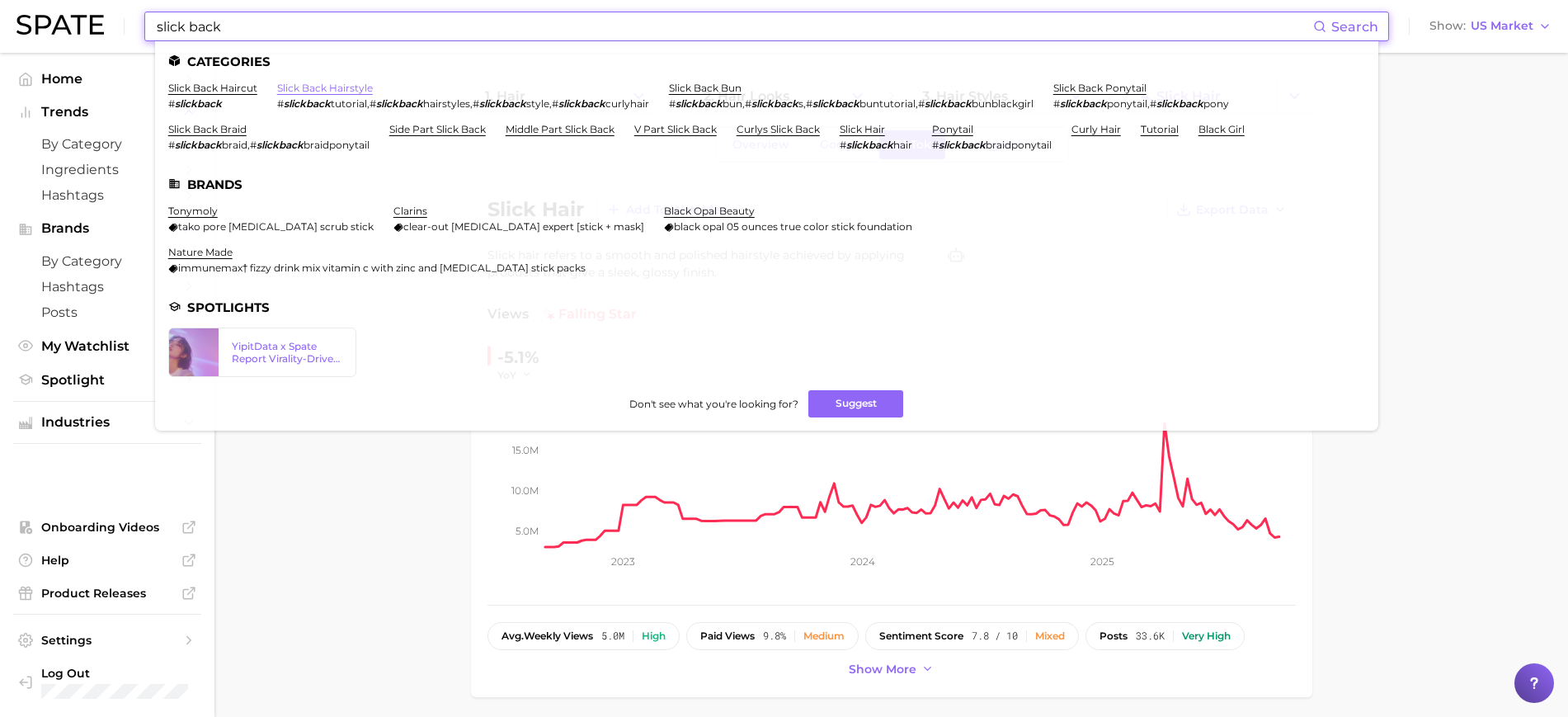
type input "slick back"
click at [320, 93] on link "slick back hairstyle" at bounding box center [324, 88] width 96 height 13
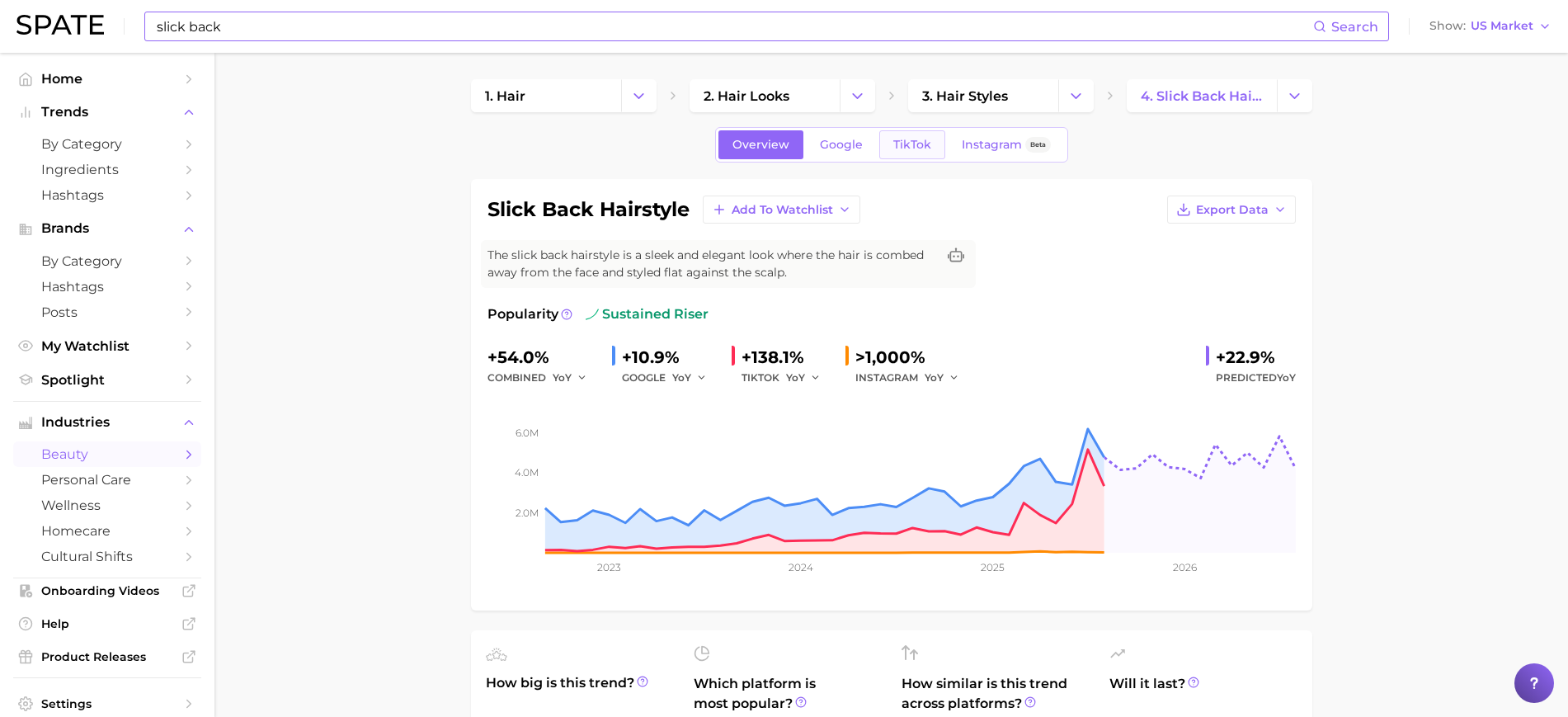
click at [926, 142] on span "TikTok" at bounding box center [912, 144] width 38 height 14
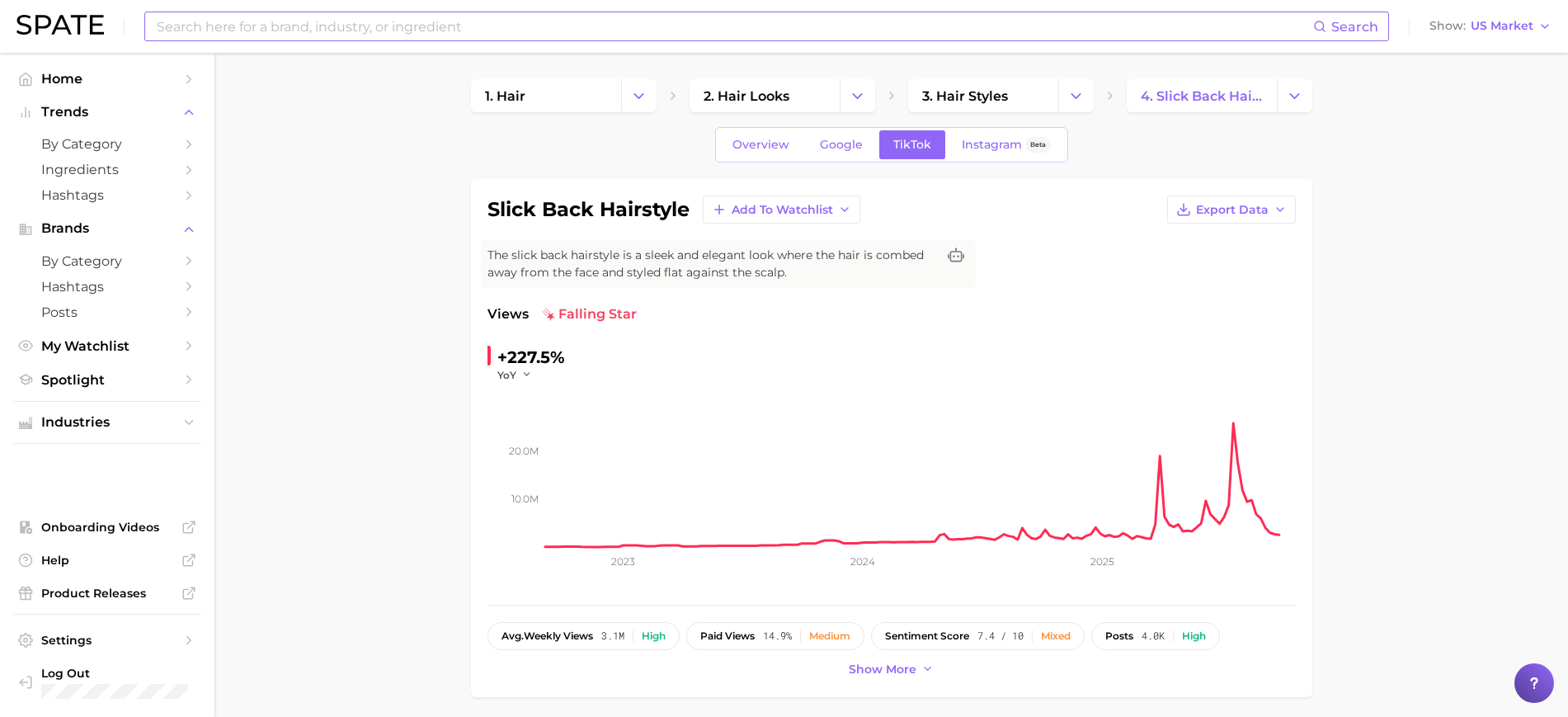
click at [466, 8] on div "Search Show US Market" at bounding box center [784, 26] width 1535 height 53
click at [466, 9] on div "Search Show US Market" at bounding box center [784, 26] width 1535 height 53
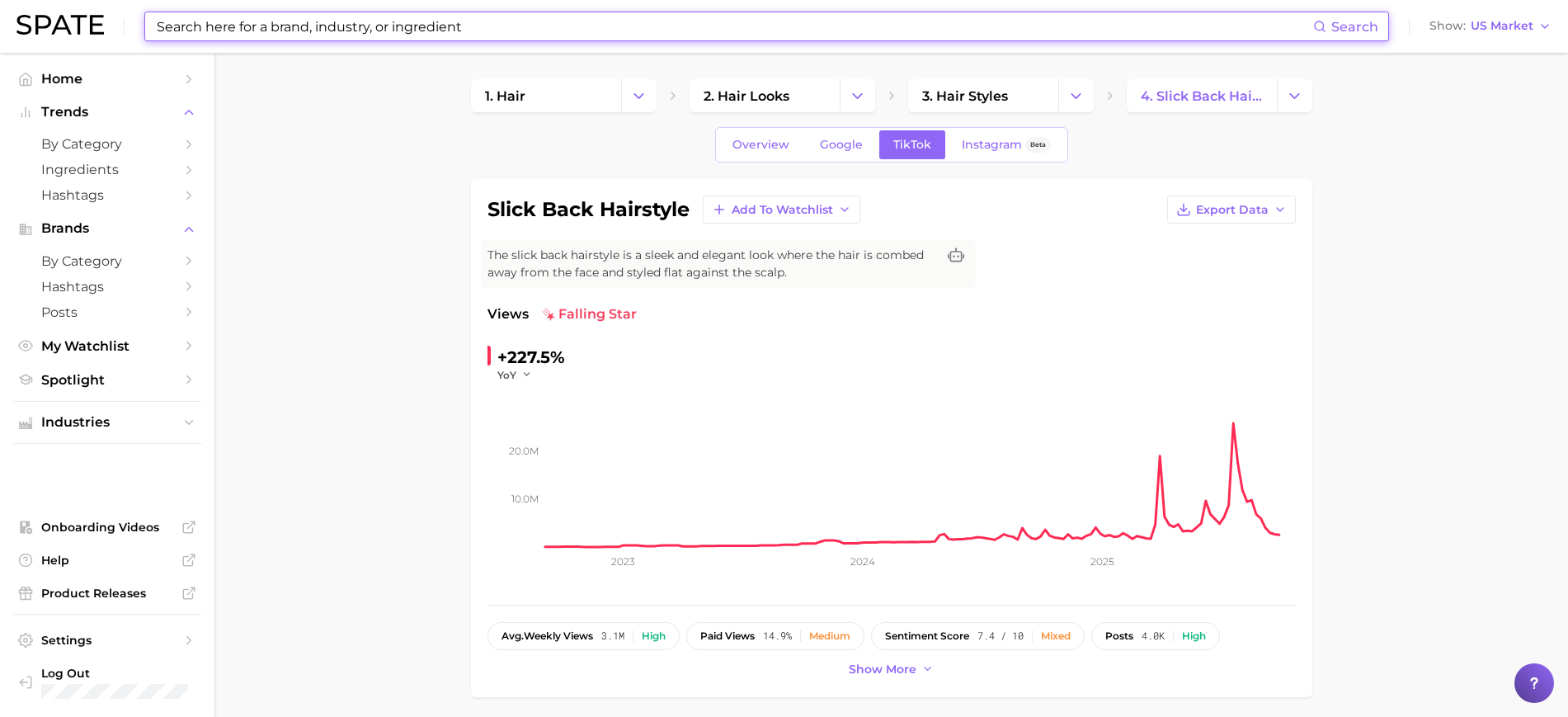
click at [463, 31] on input at bounding box center [734, 27] width 1158 height 28
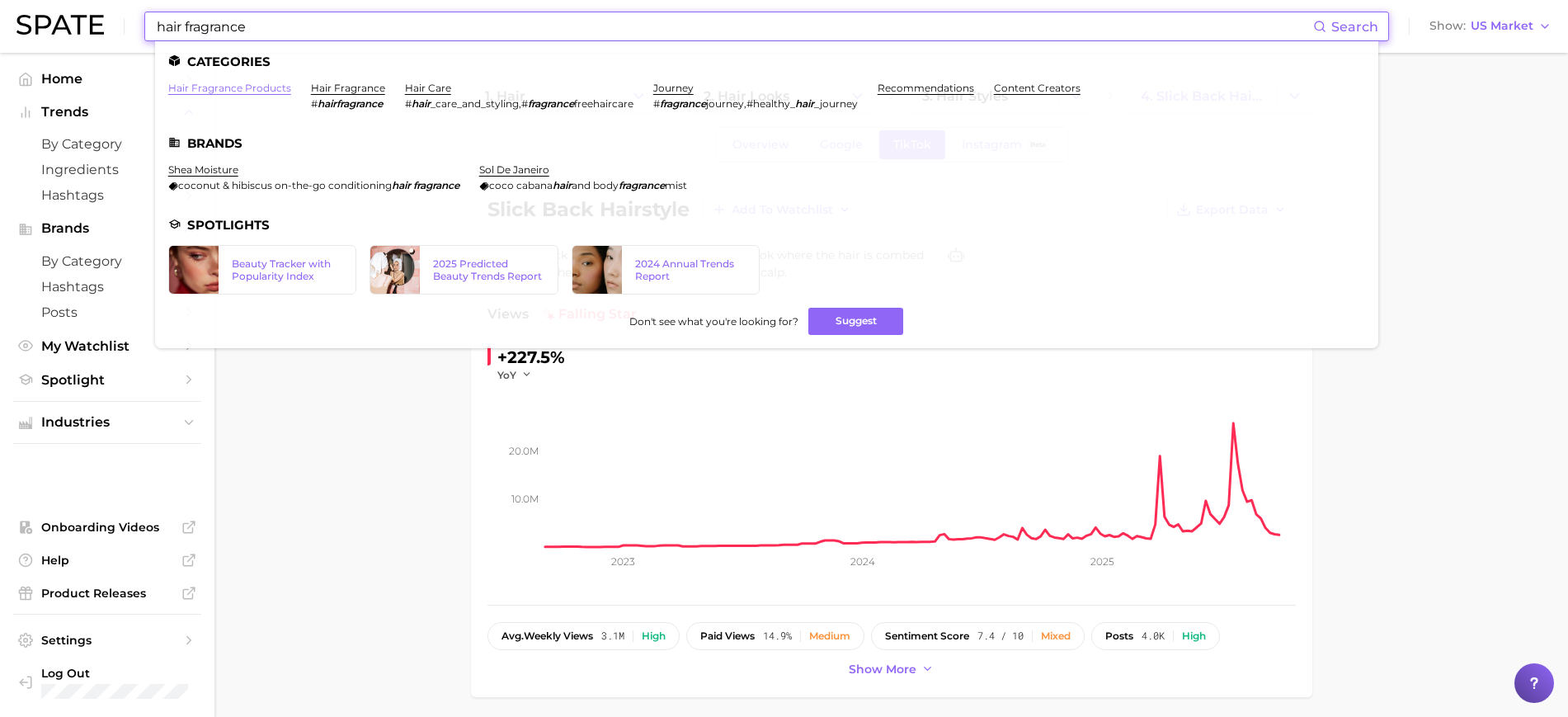
type input "hair fragrance"
click at [259, 87] on link "hair fragrance products" at bounding box center [229, 88] width 123 height 13
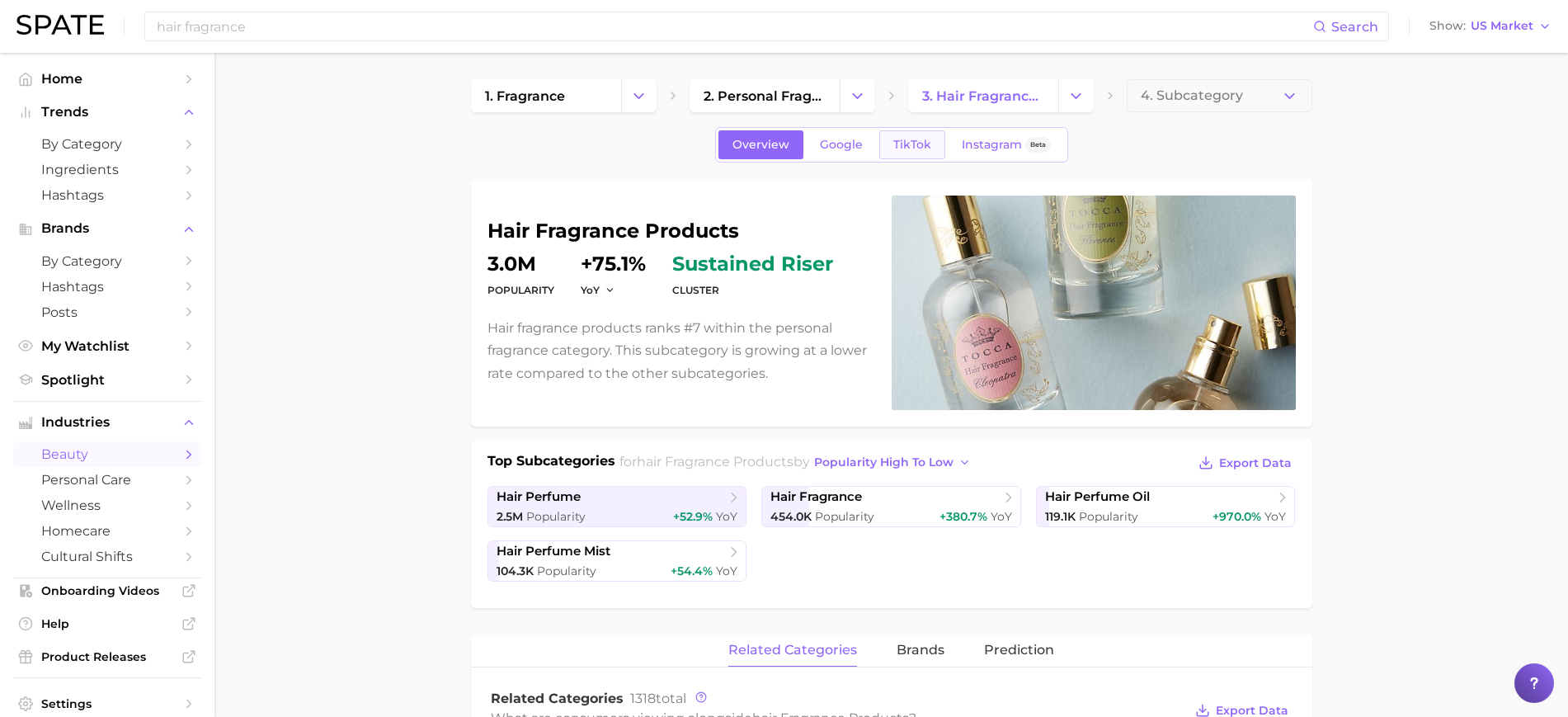
click at [912, 142] on span "TikTok" at bounding box center [912, 144] width 38 height 14
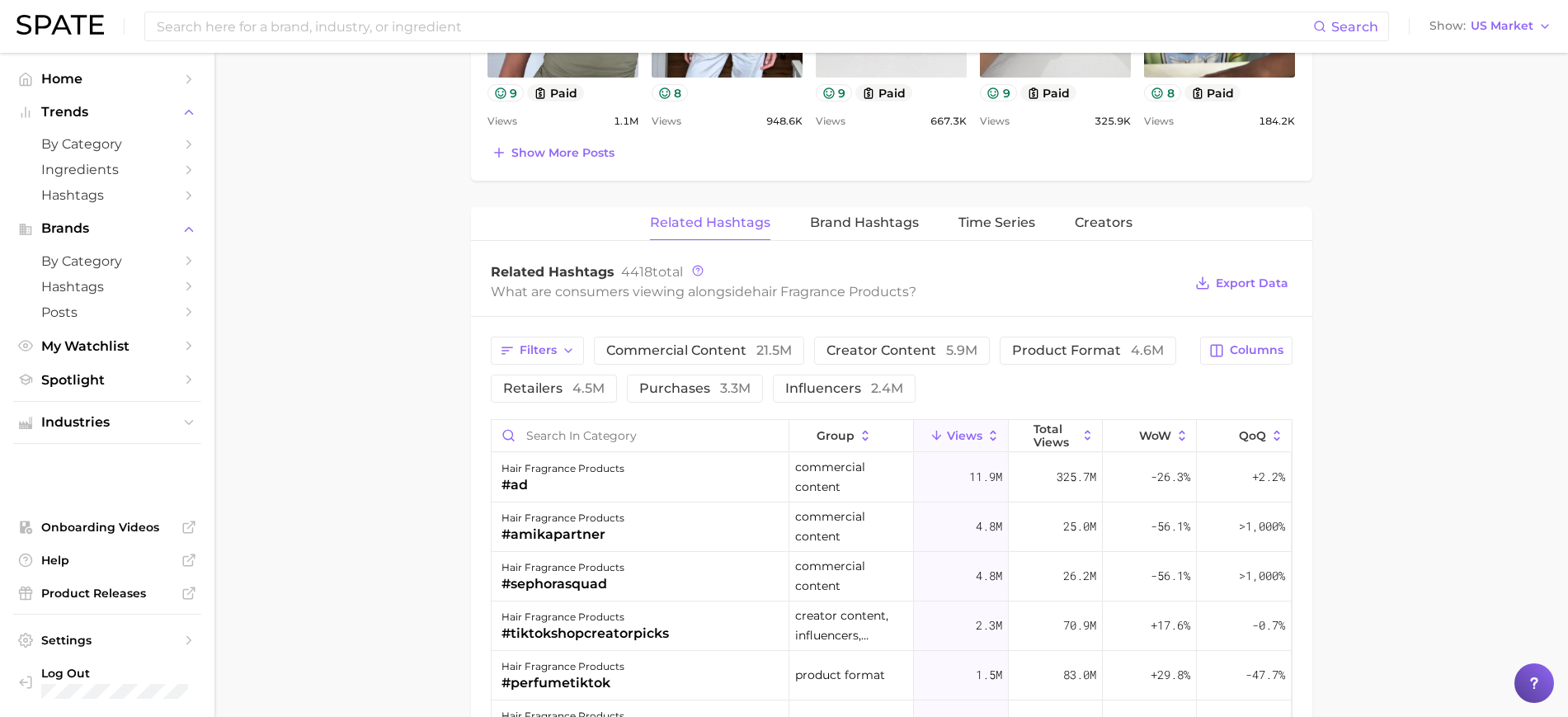
scroll to position [619, 0]
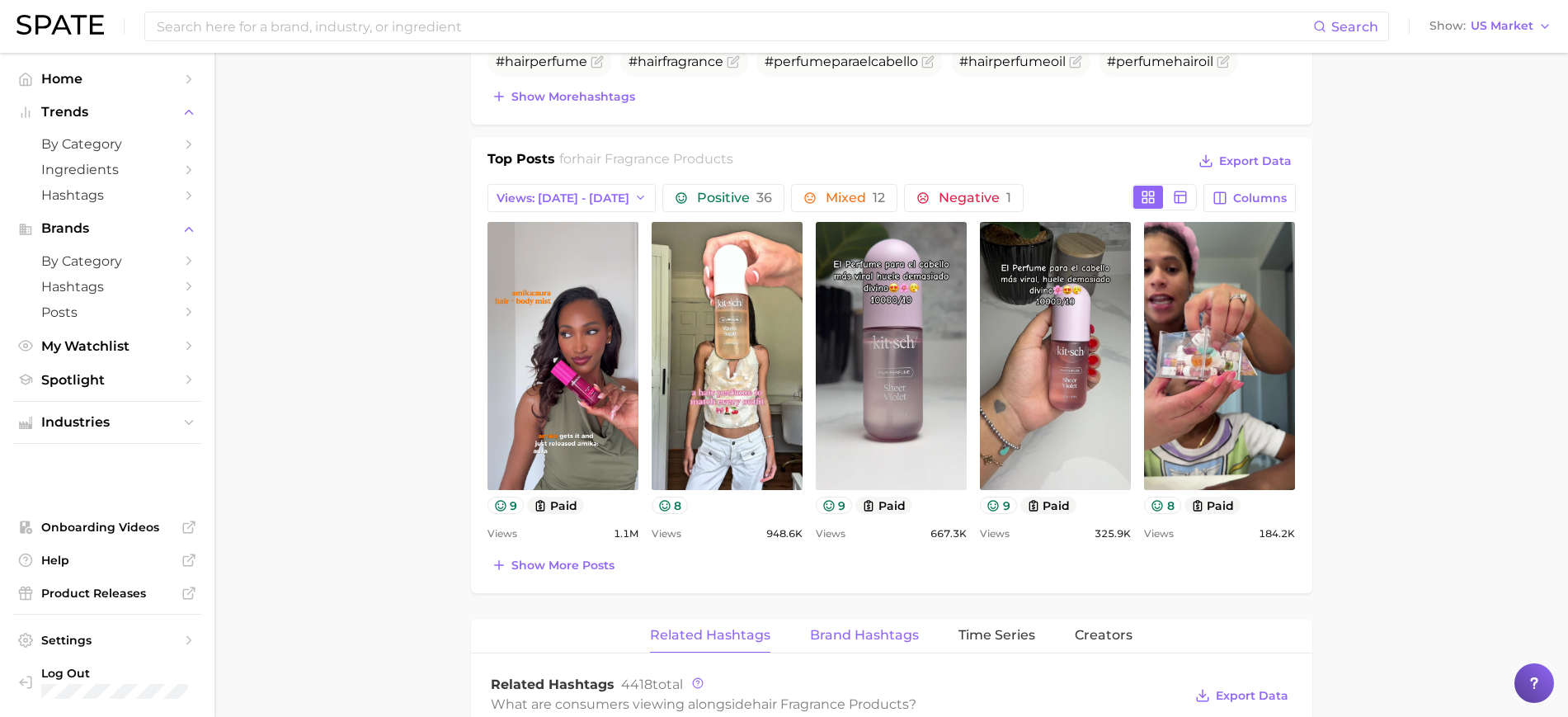
click at [877, 634] on span "Brand Hashtags" at bounding box center [864, 635] width 109 height 15
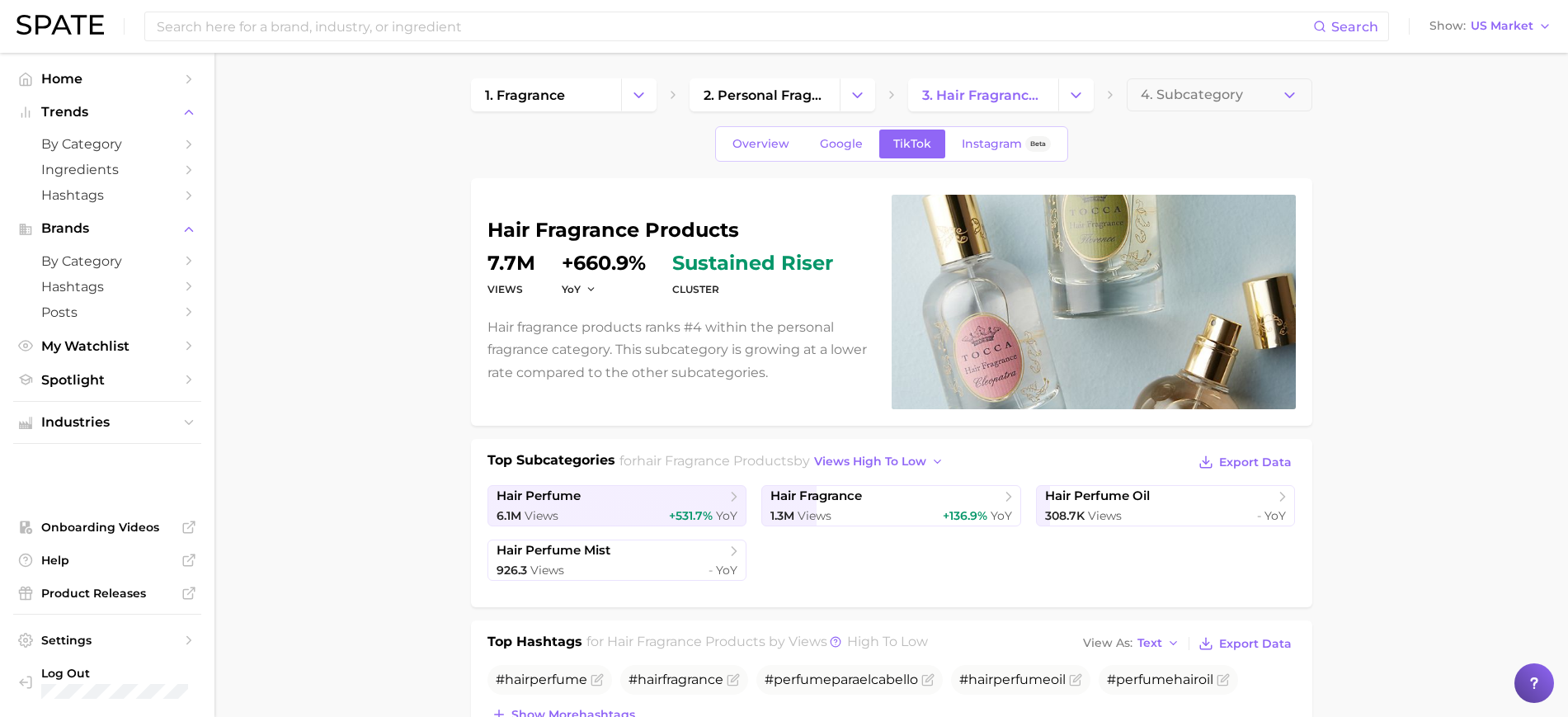
scroll to position [0, 0]
click at [495, 18] on input at bounding box center [734, 27] width 1158 height 28
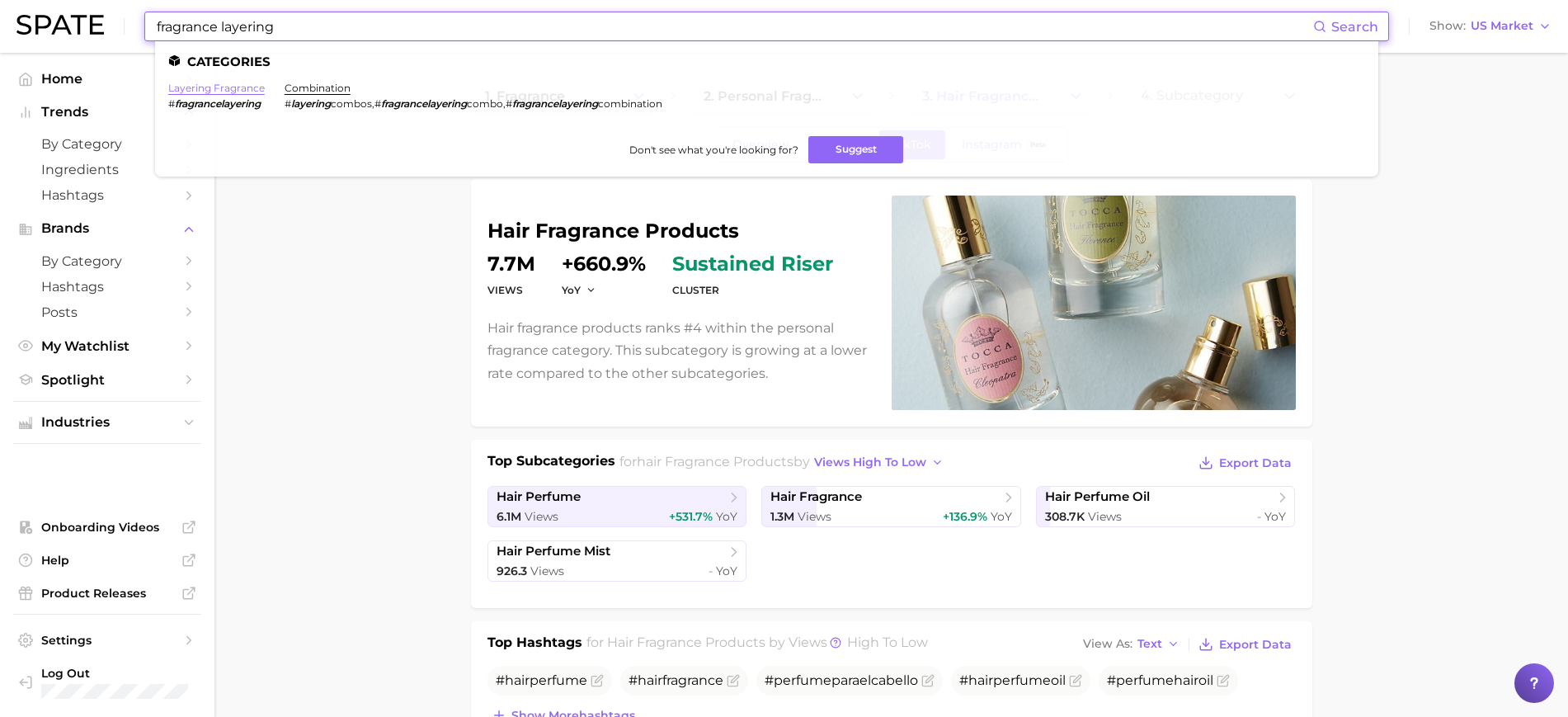
type input "fragrance layering"
click at [240, 83] on link "layering fragrance" at bounding box center [217, 88] width 97 height 13
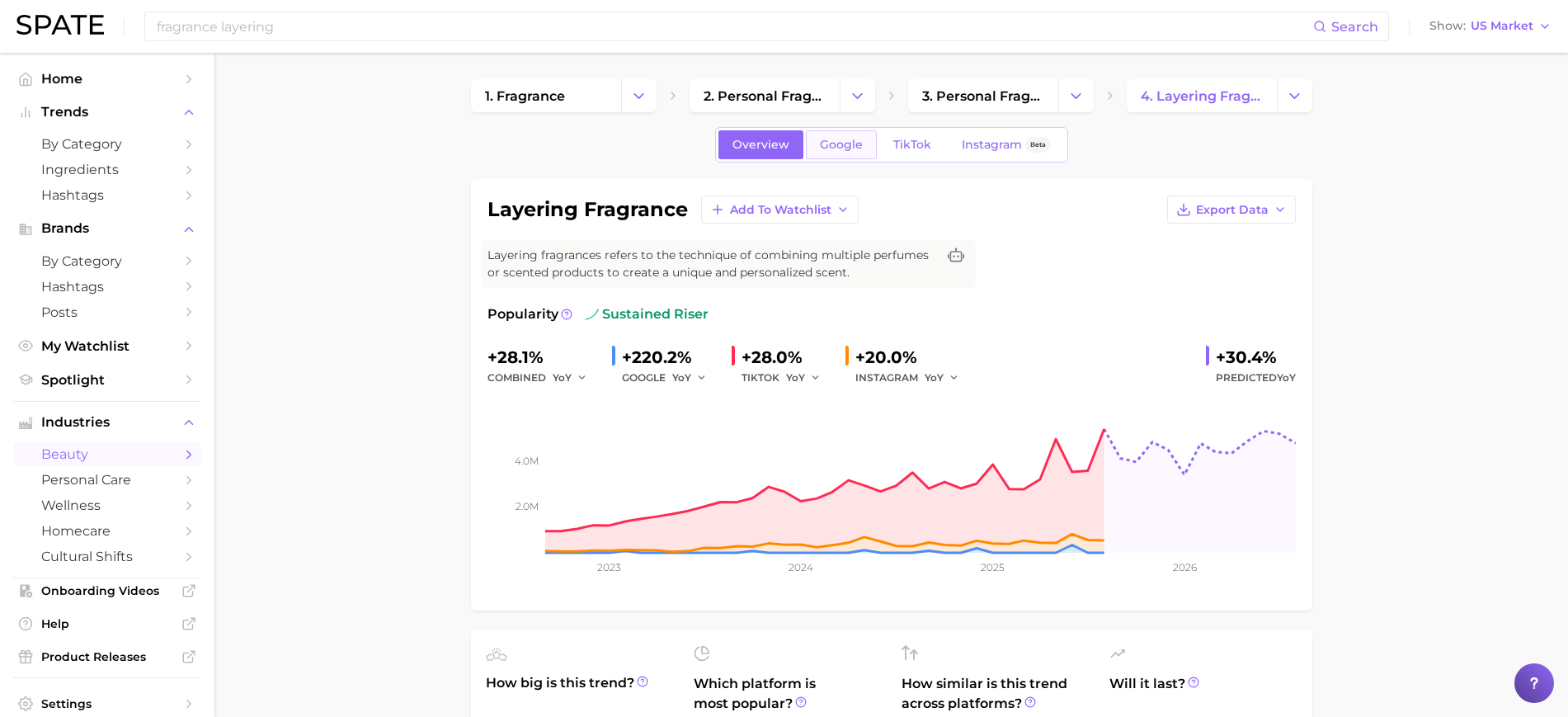
click at [842, 138] on span "Google" at bounding box center [841, 144] width 43 height 14
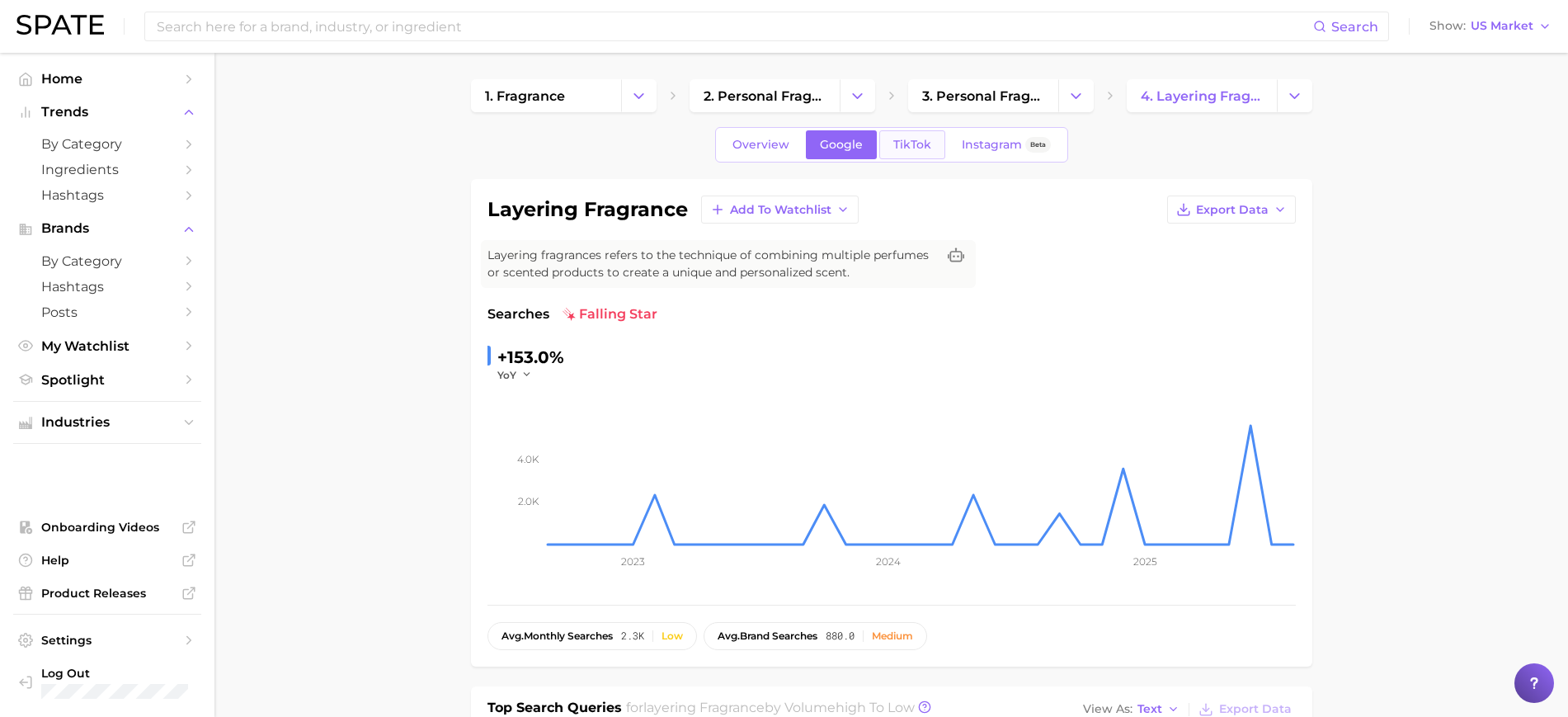
click at [915, 153] on link "TikTok" at bounding box center [912, 144] width 66 height 29
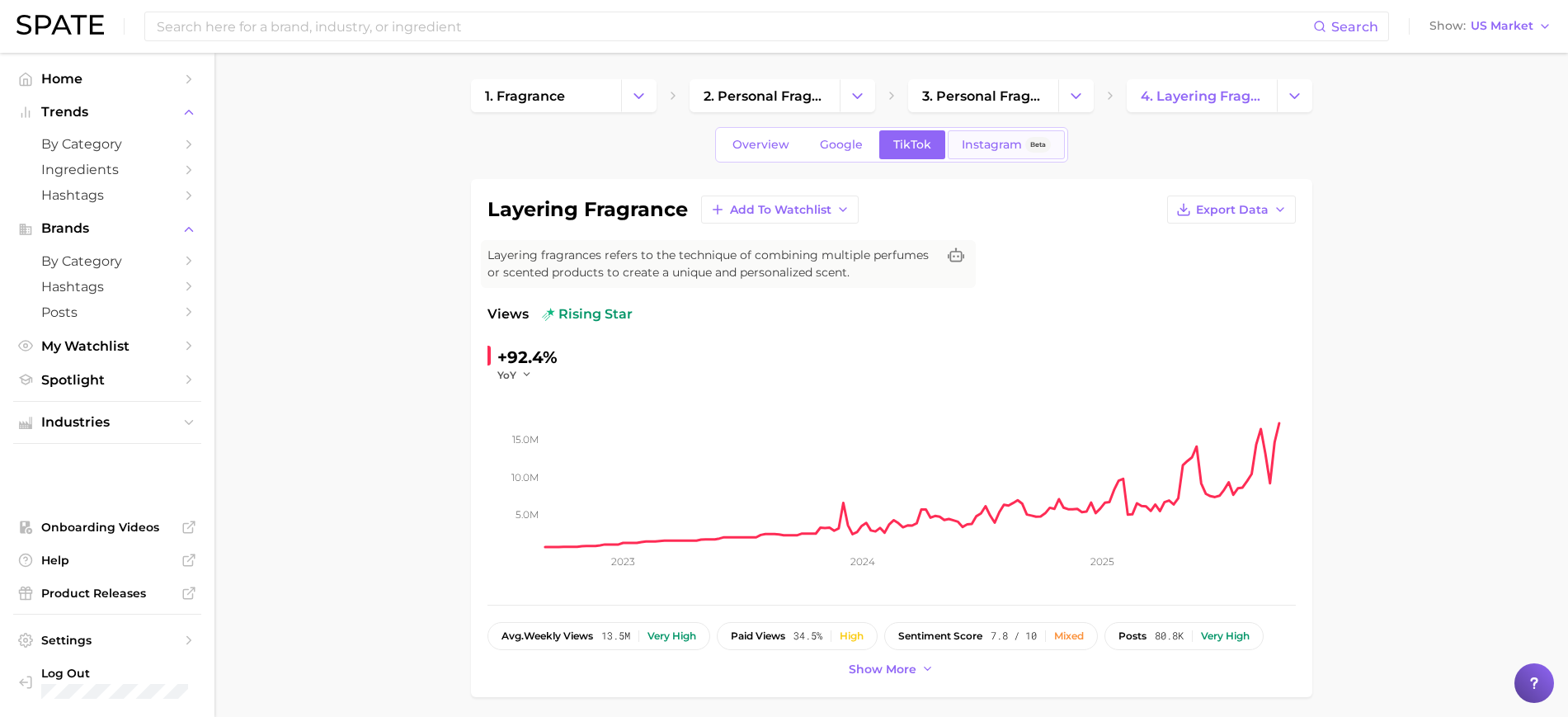
click at [982, 146] on span "Instagram" at bounding box center [992, 144] width 60 height 14
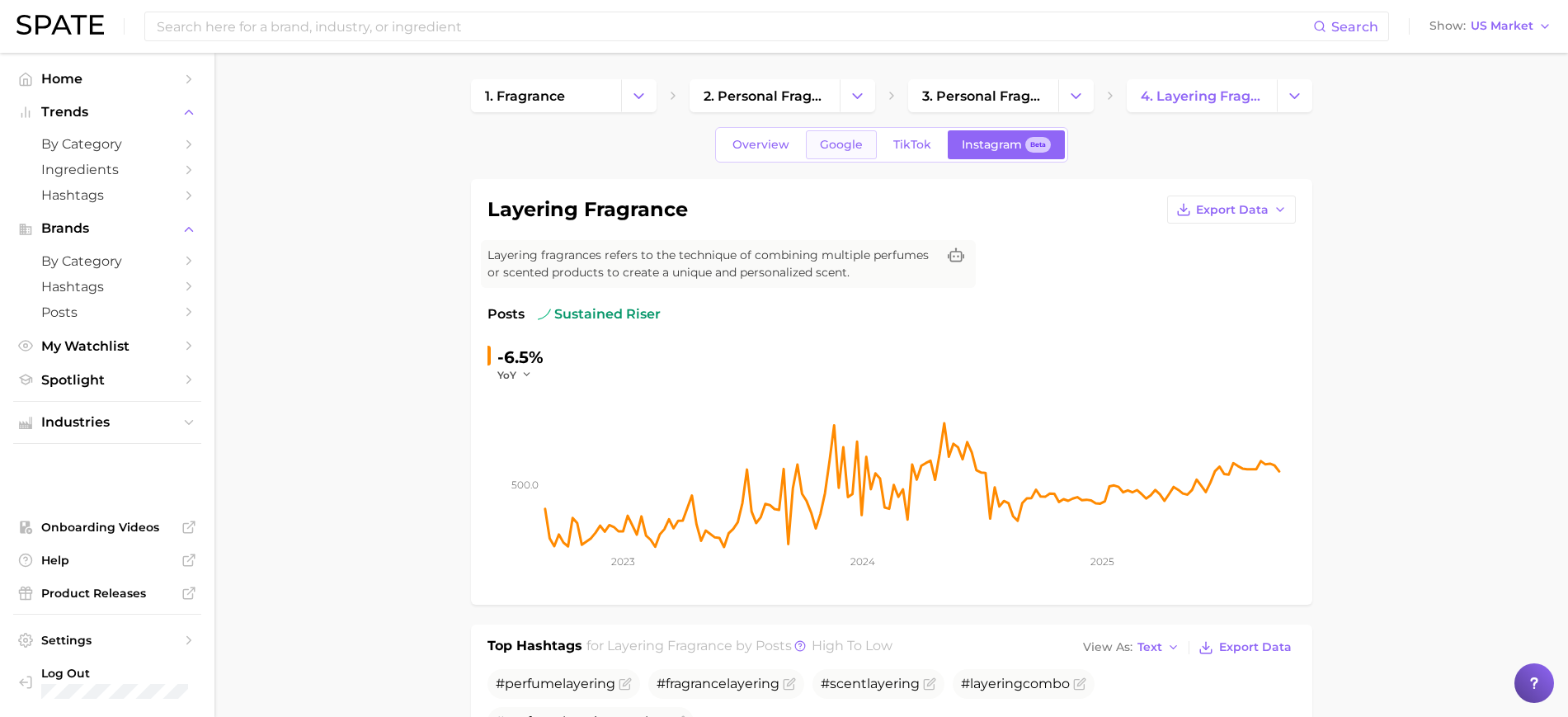
click at [832, 145] on span "Google" at bounding box center [841, 144] width 43 height 14
